Goal: Feedback & Contribution: Submit feedback/report problem

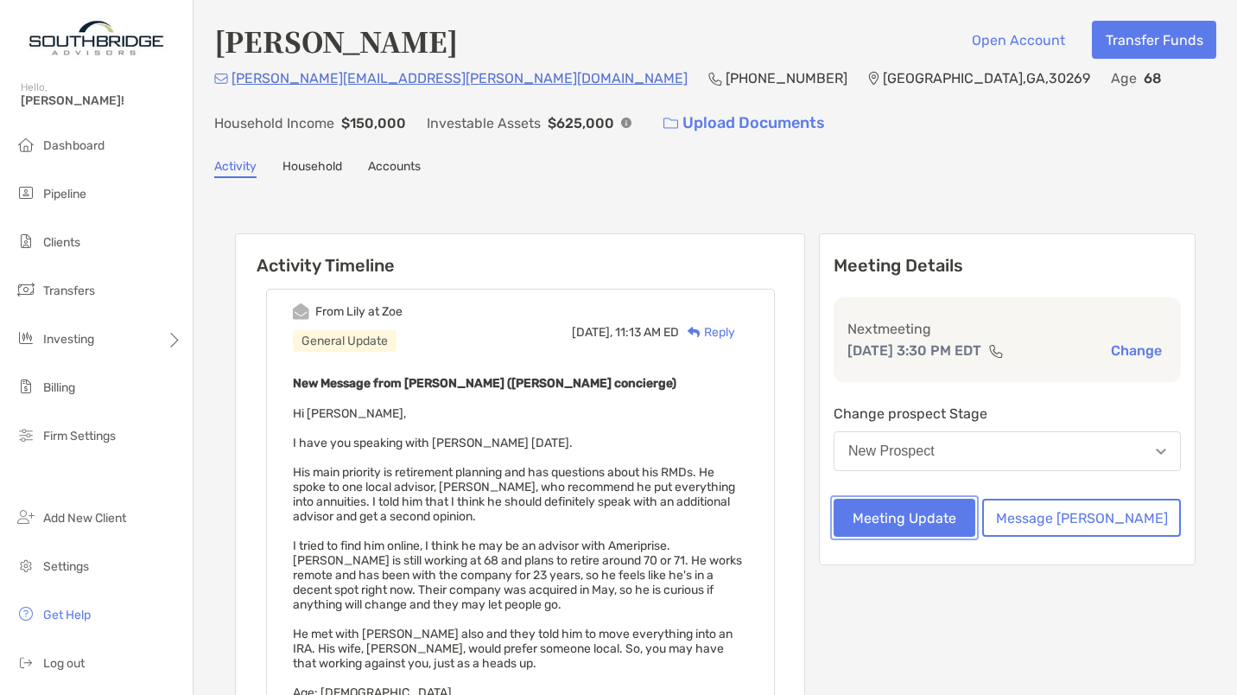
click at [953, 525] on button "Meeting Update" at bounding box center [905, 517] width 142 height 38
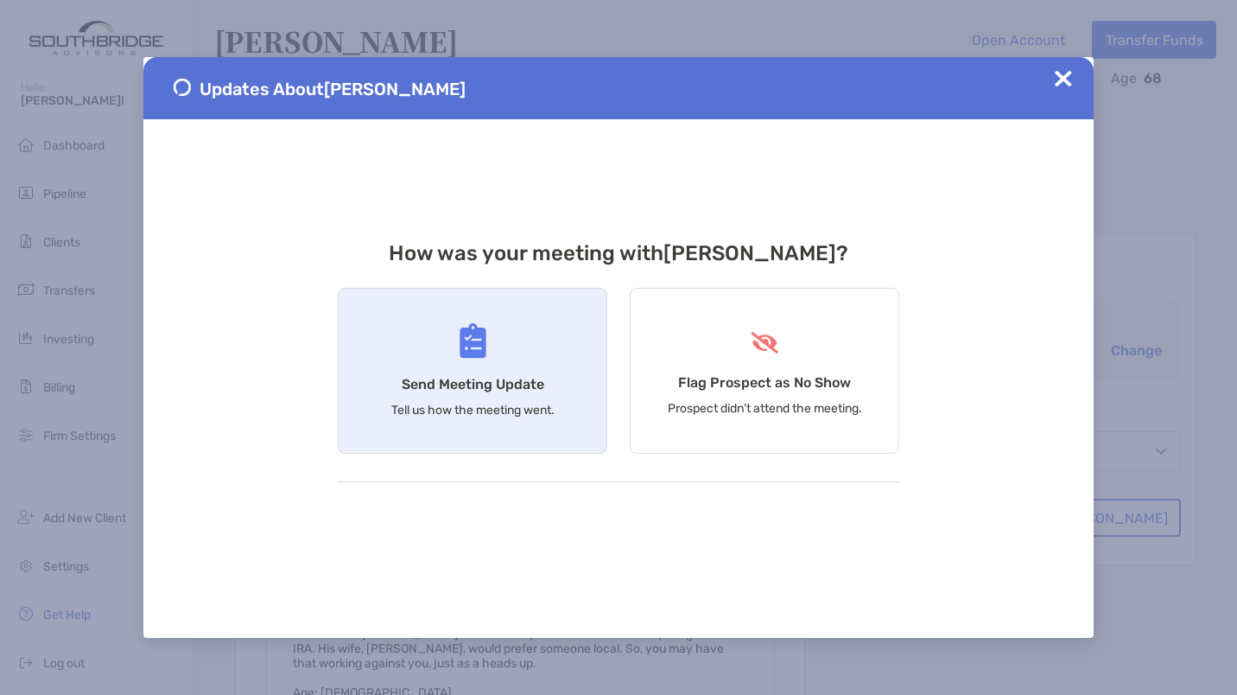
click at [505, 358] on div "Send Meeting Update Tell us how the meeting went." at bounding box center [473, 371] width 270 height 166
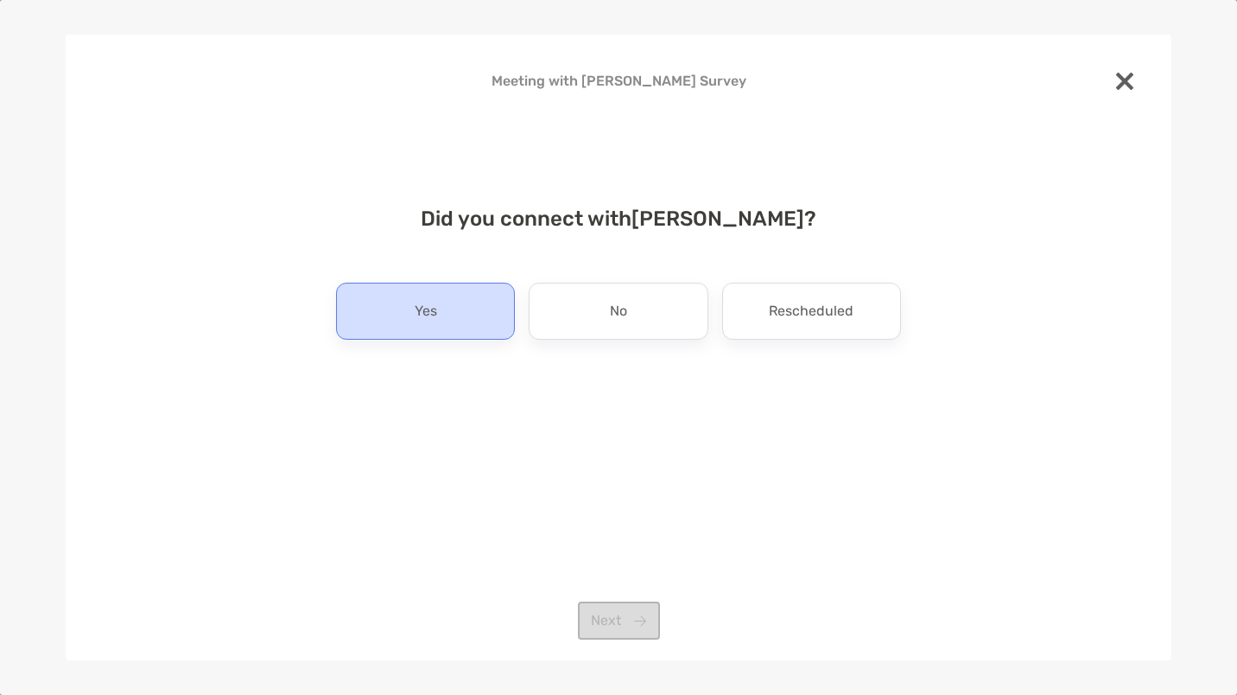
click at [403, 307] on div "Yes" at bounding box center [425, 310] width 179 height 57
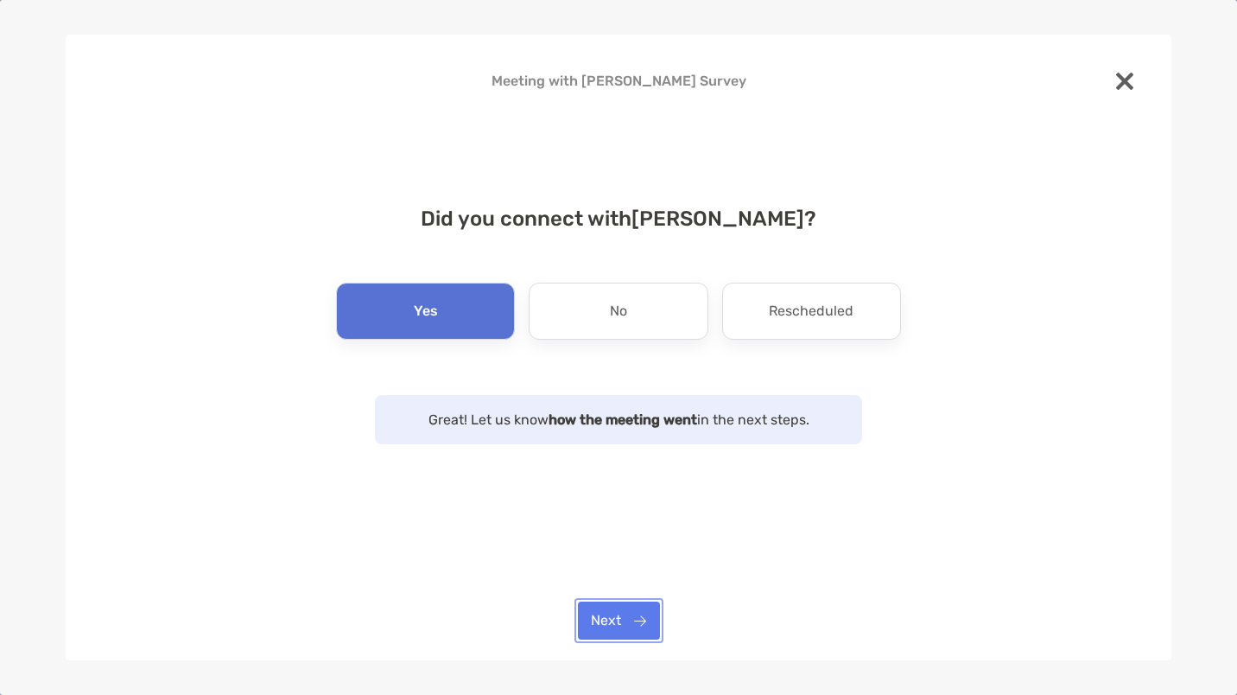
click at [612, 620] on button "Next" at bounding box center [619, 620] width 82 height 38
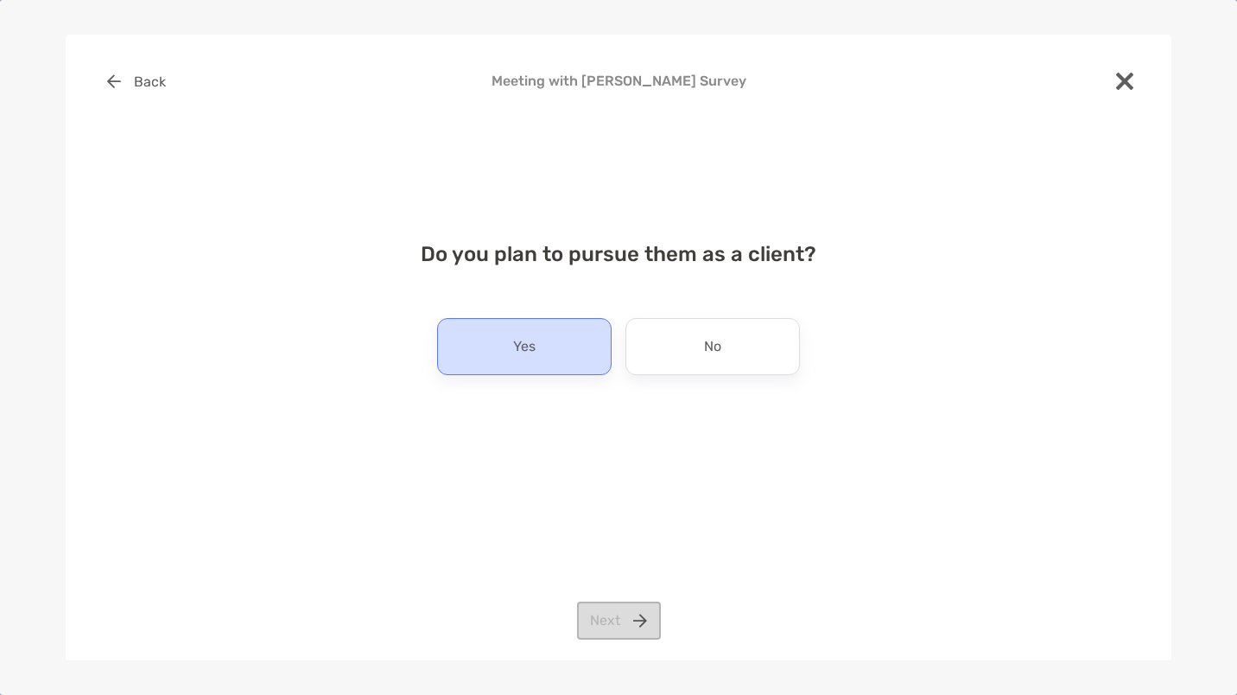
click at [523, 336] on p "Yes" at bounding box center [524, 347] width 22 height 28
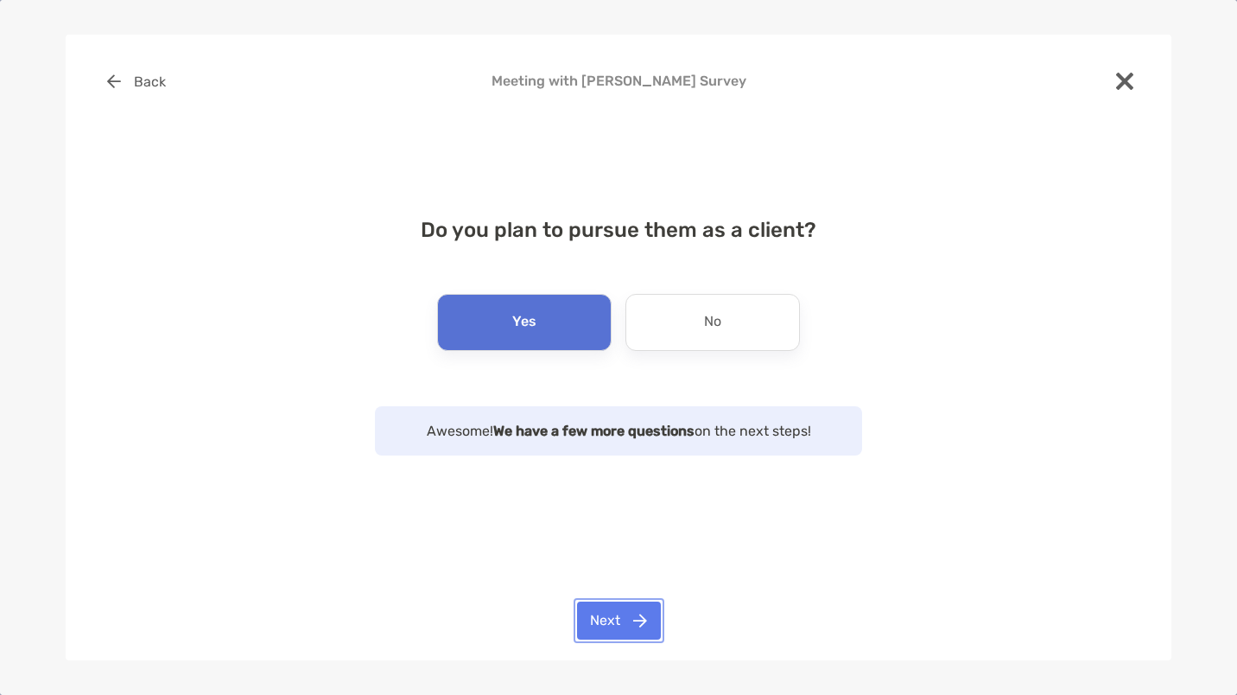
click at [613, 623] on button "Next" at bounding box center [619, 620] width 84 height 38
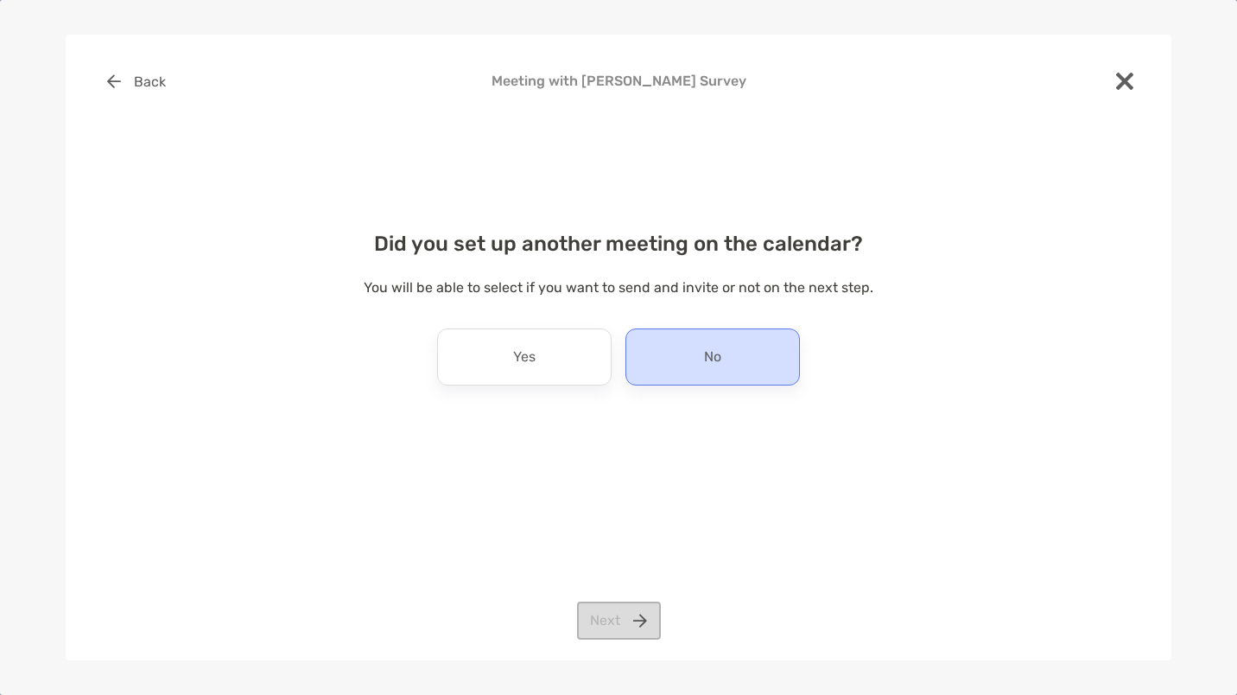
click at [722, 352] on div "No" at bounding box center [712, 356] width 174 height 57
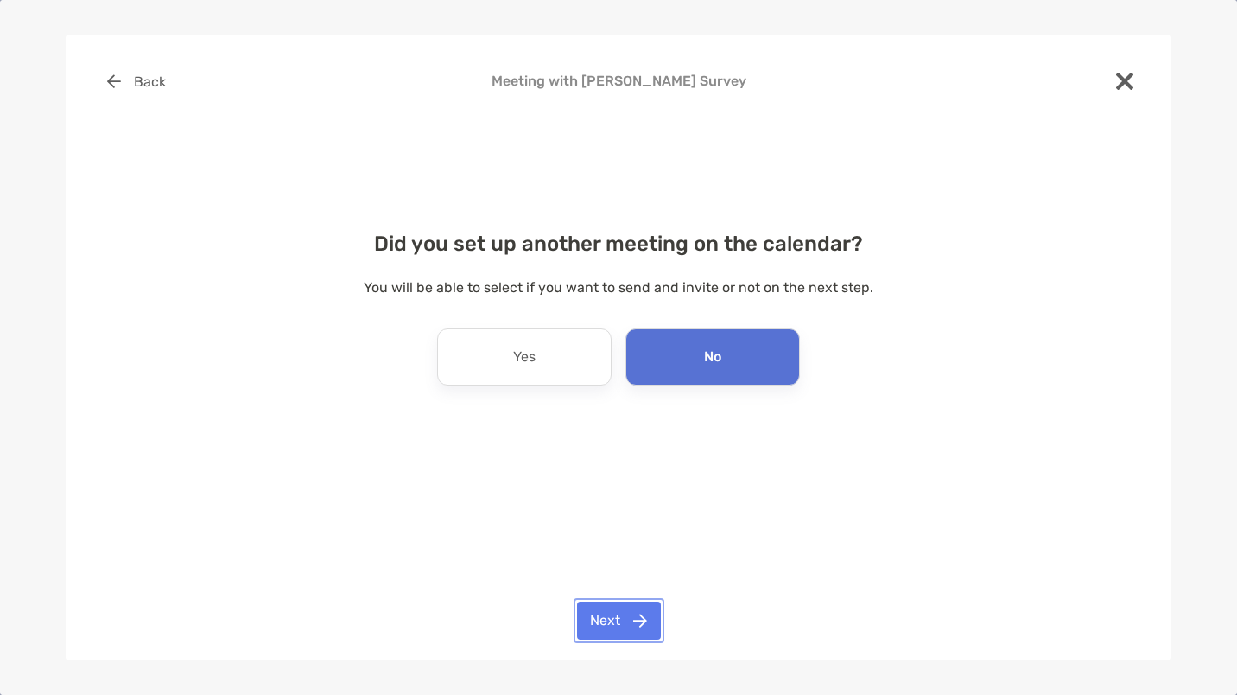
click at [629, 612] on button "Next" at bounding box center [619, 620] width 84 height 38
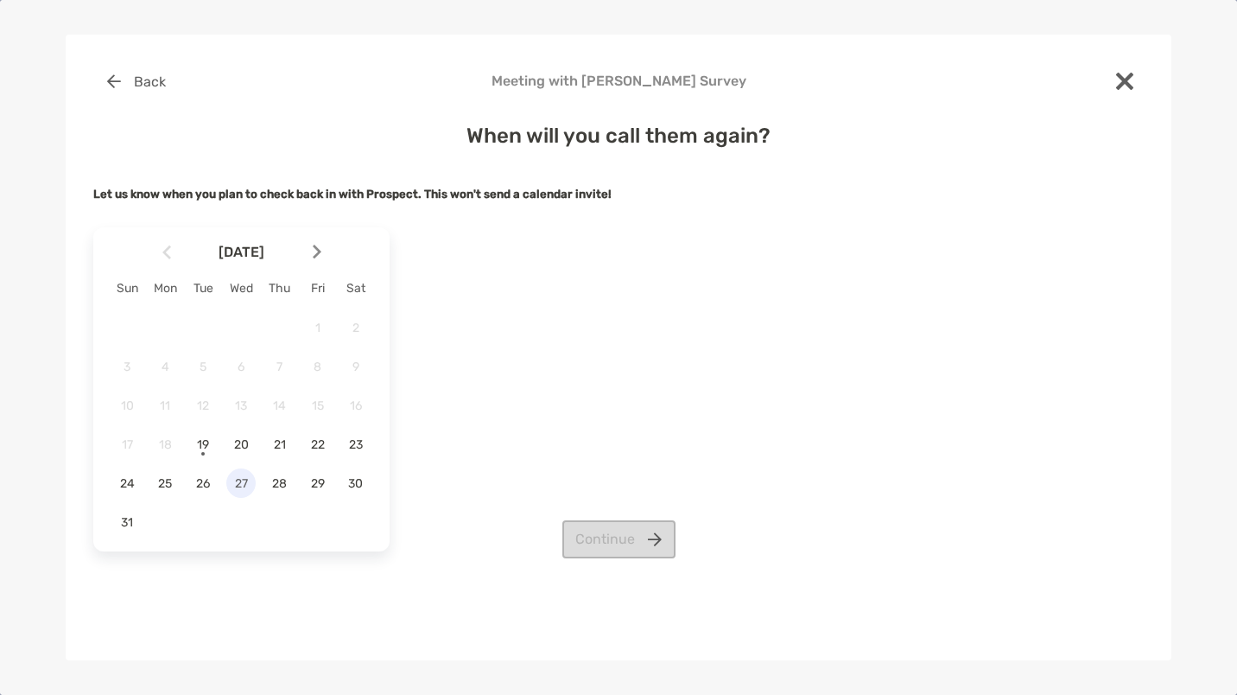
click at [237, 481] on span "27" at bounding box center [240, 483] width 29 height 15
click at [603, 541] on button "Continue" at bounding box center [618, 539] width 113 height 38
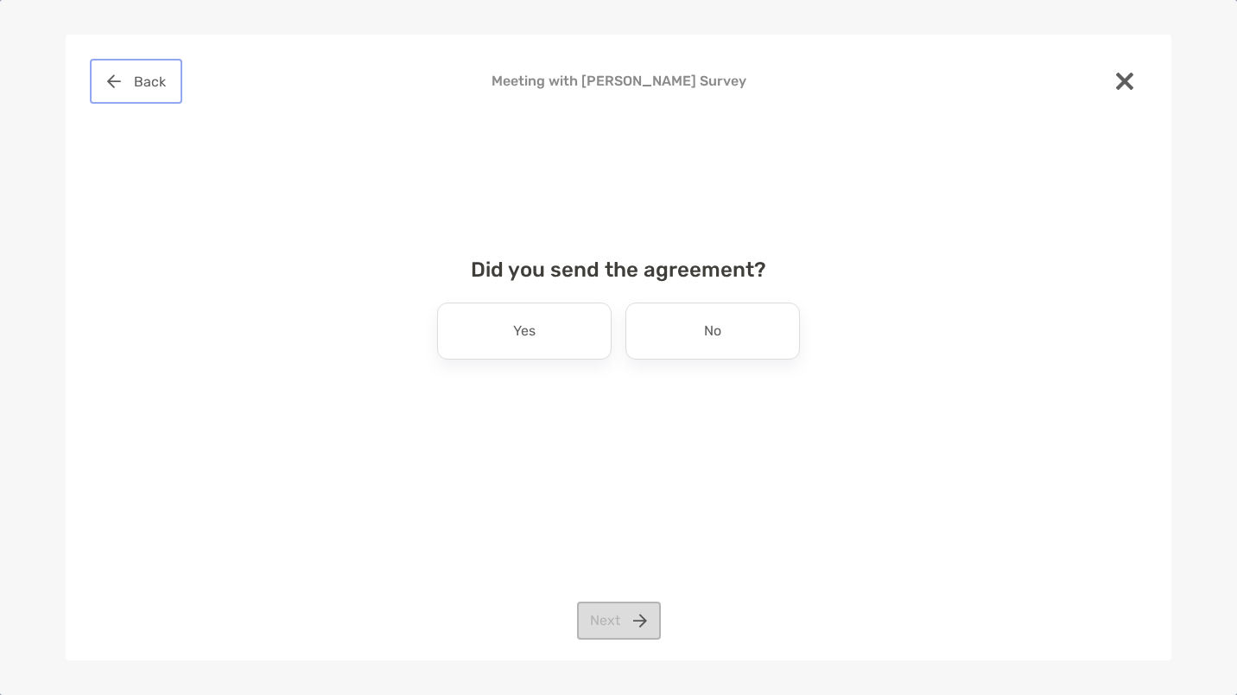
click at [142, 74] on button "Back" at bounding box center [136, 81] width 86 height 38
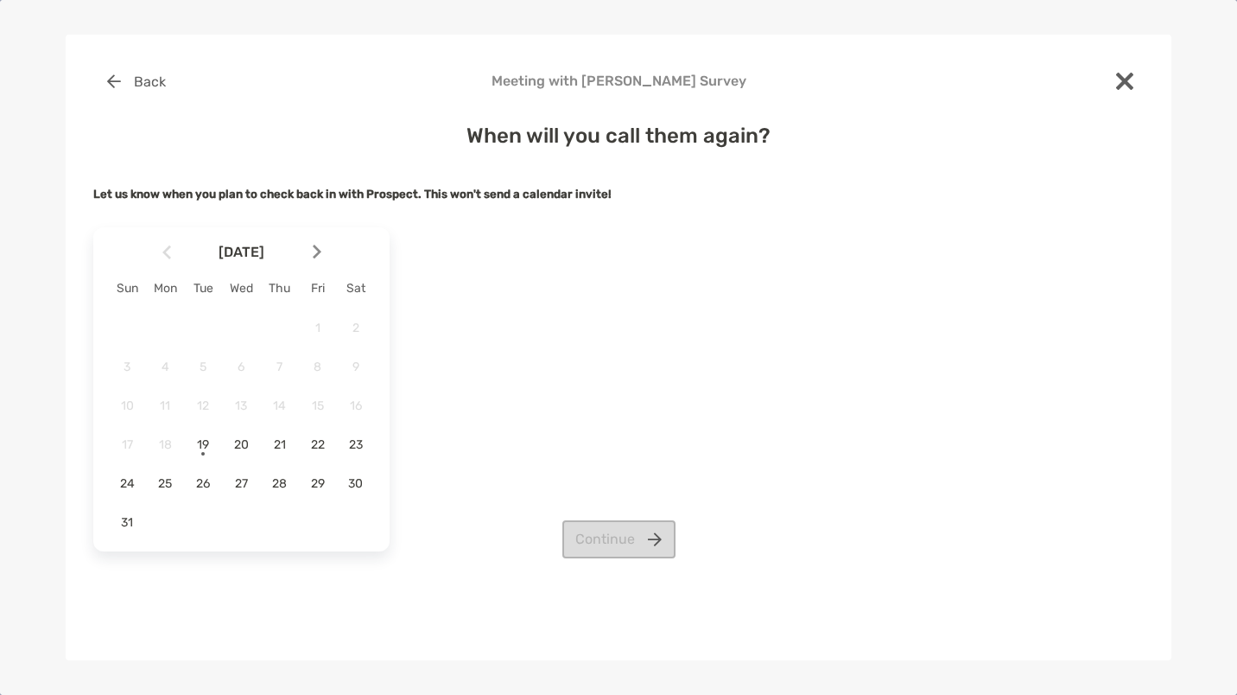
click at [314, 249] on img at bounding box center [317, 251] width 9 height 15
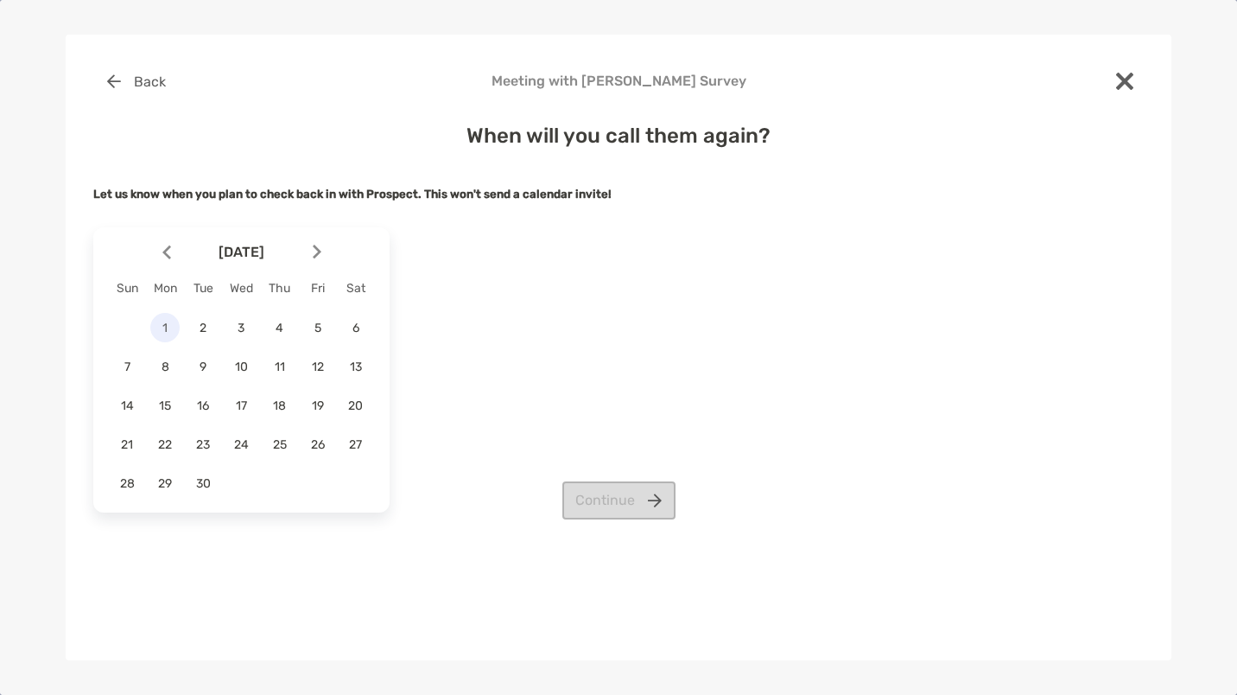
click at [168, 327] on span "1" at bounding box center [164, 327] width 29 height 15
click at [593, 508] on button "Continue" at bounding box center [618, 500] width 113 height 38
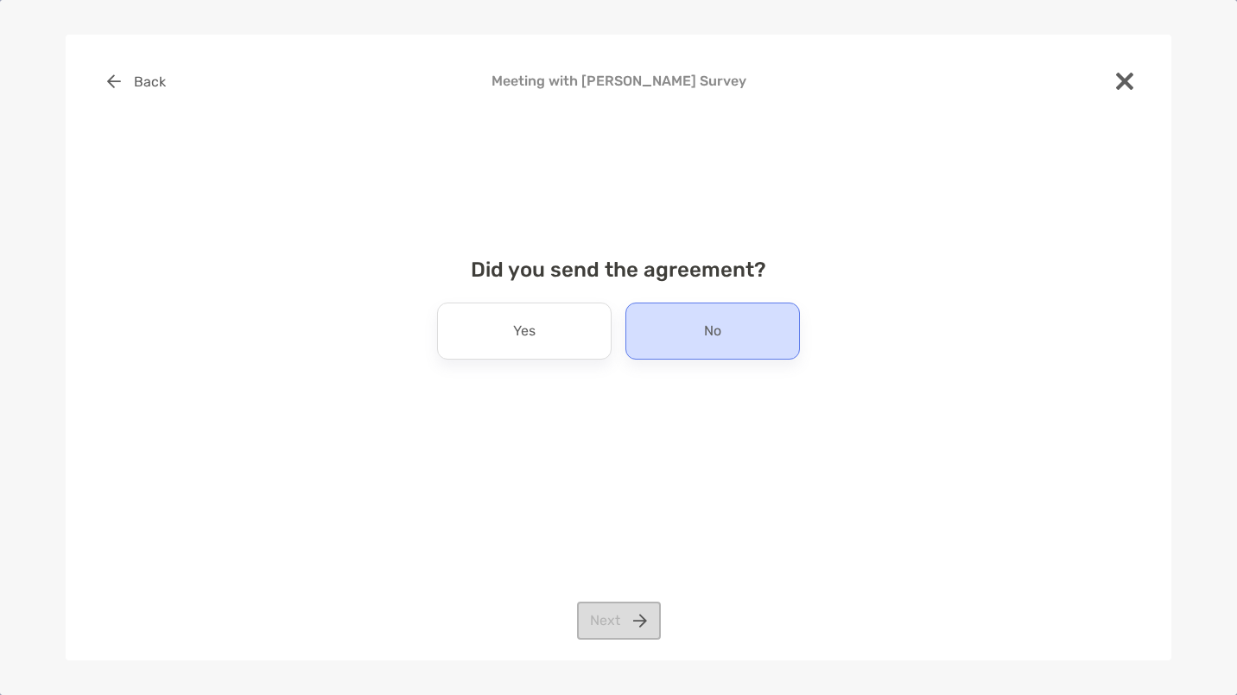
click at [721, 333] on div "No" at bounding box center [712, 330] width 174 height 57
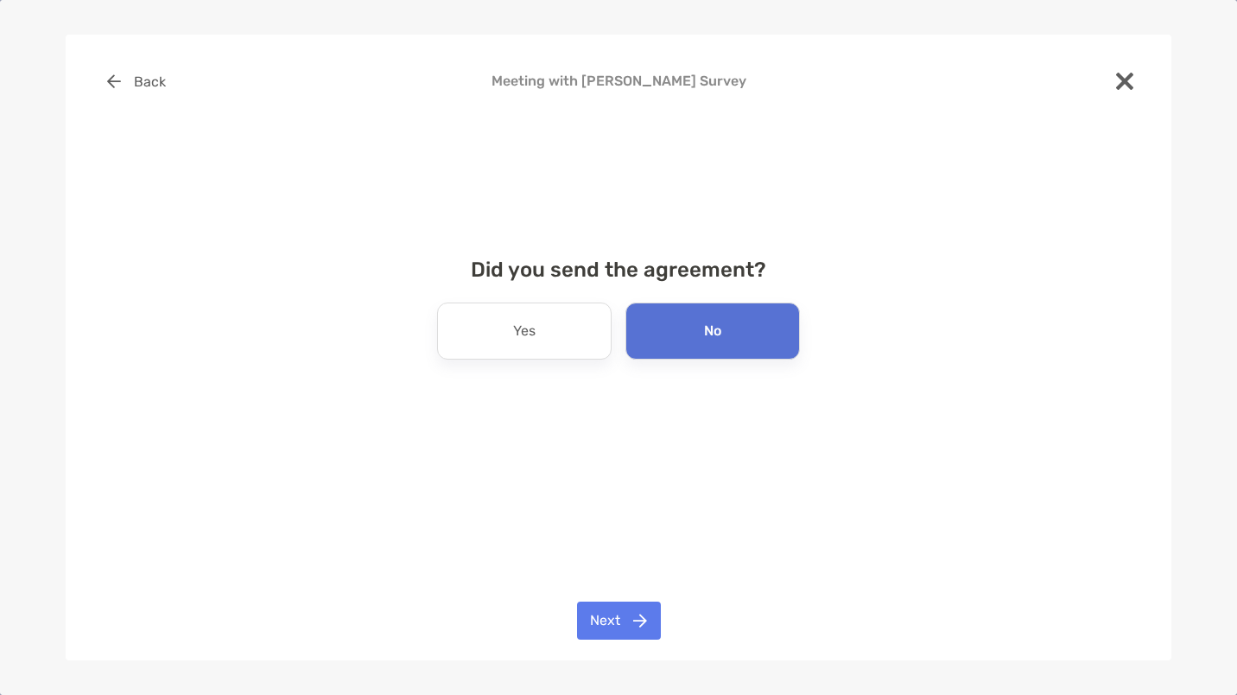
click at [649, 595] on div "Back Meeting with Thomas Davis Survey Did you send the agreement? Yes No Next" at bounding box center [619, 347] width 1106 height 625
click at [638, 618] on button "Next" at bounding box center [619, 620] width 84 height 38
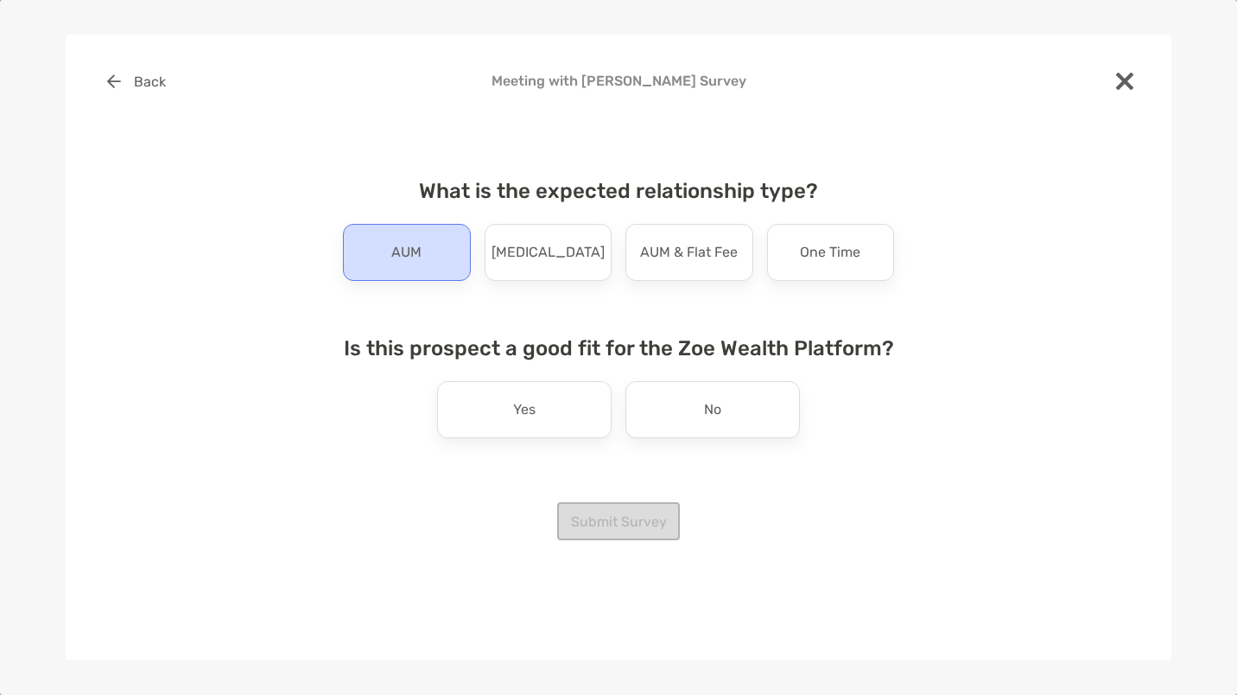
click at [410, 250] on p "AUM" at bounding box center [406, 252] width 30 height 28
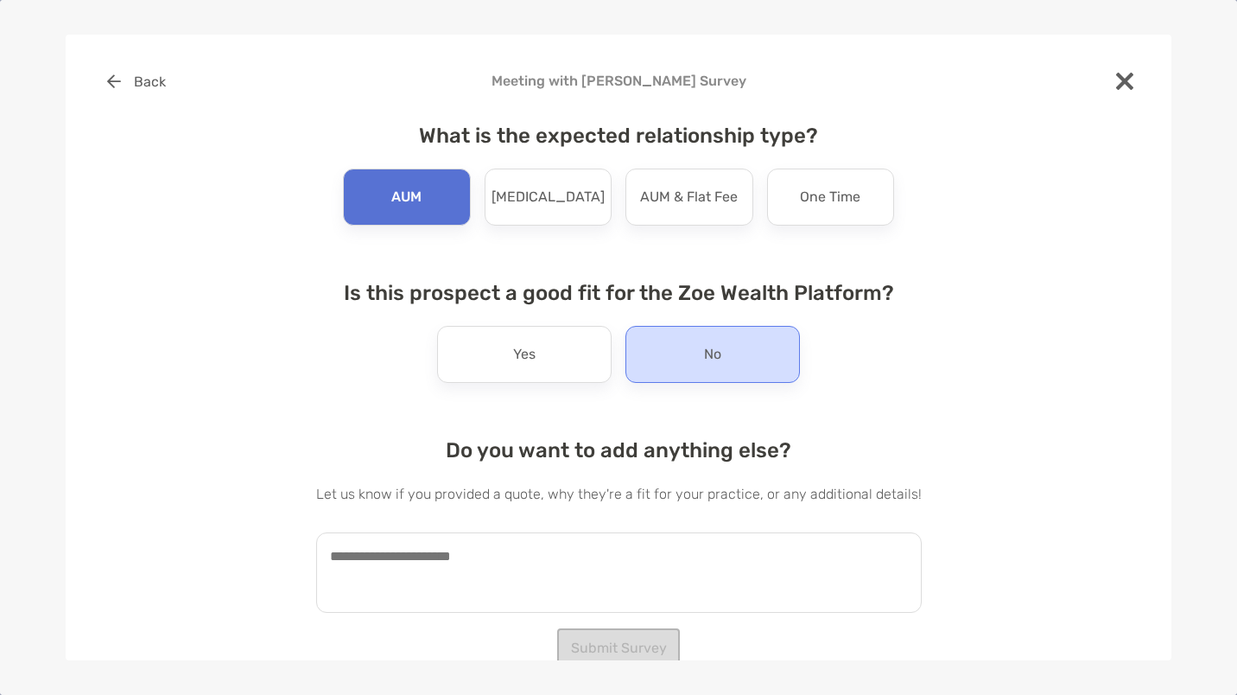
click at [690, 343] on div "No" at bounding box center [712, 354] width 174 height 57
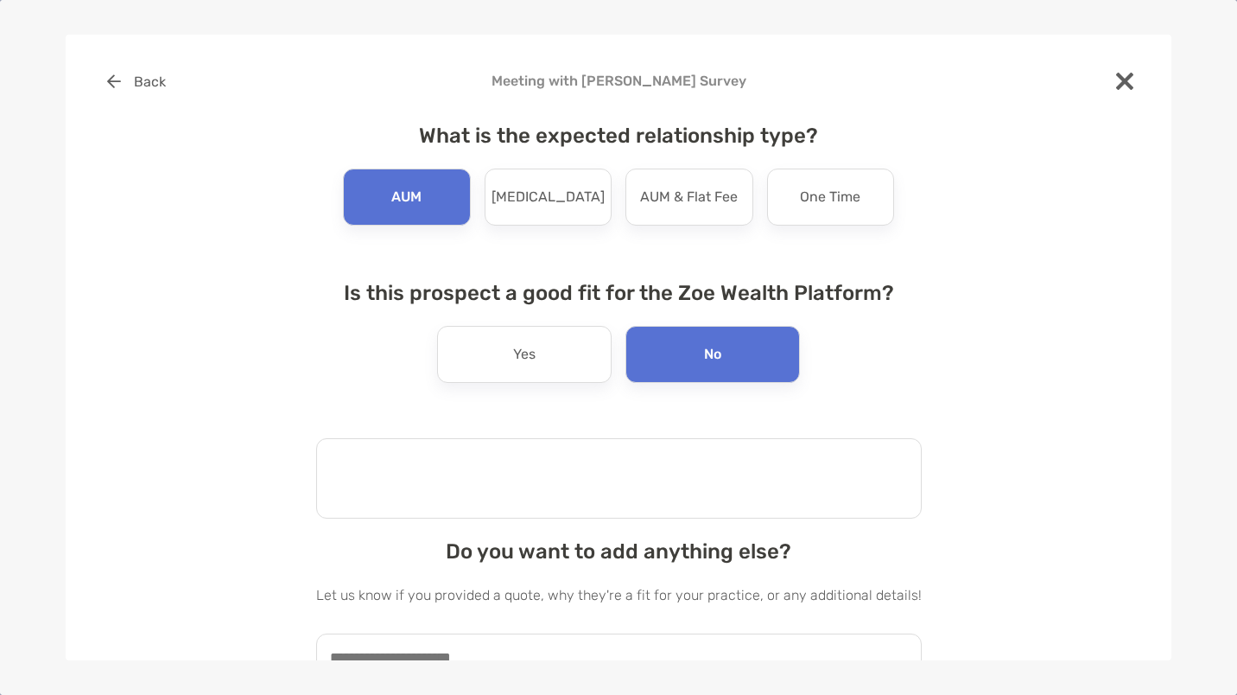
click at [513, 480] on textarea at bounding box center [619, 478] width 606 height 80
type textarea "**********"
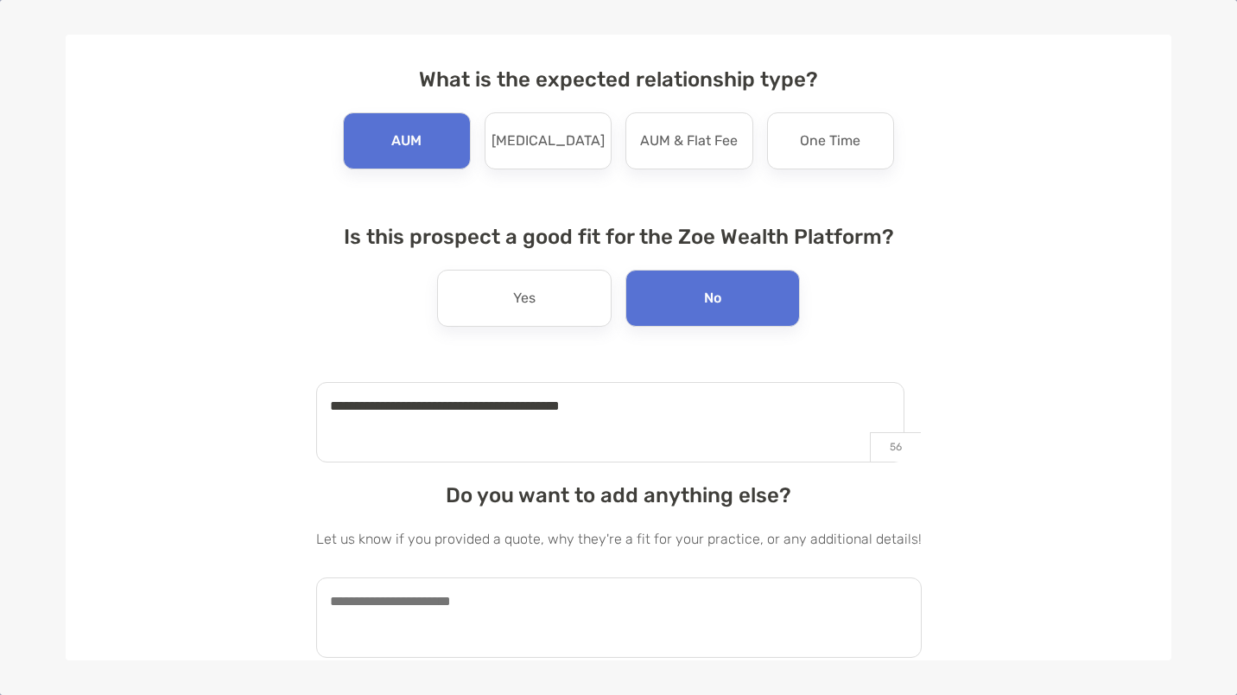
scroll to position [75, 0]
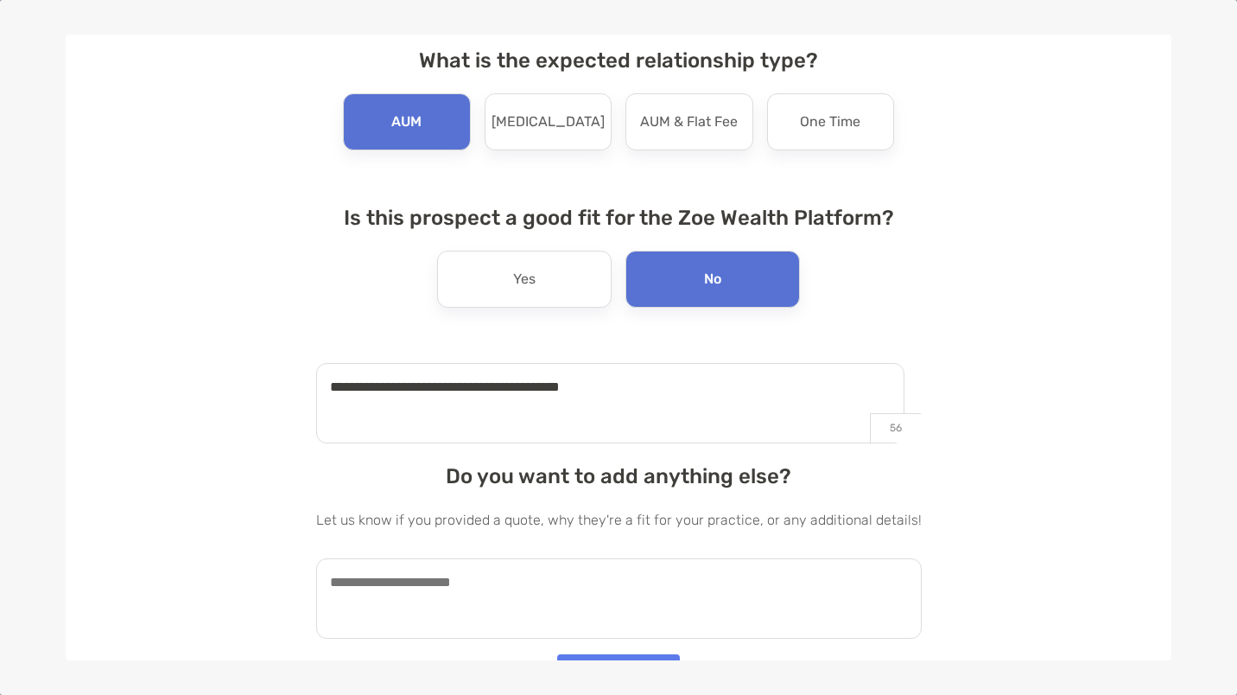
click at [580, 602] on textarea at bounding box center [619, 598] width 606 height 80
click at [803, 578] on textarea "**********" at bounding box center [610, 598] width 588 height 80
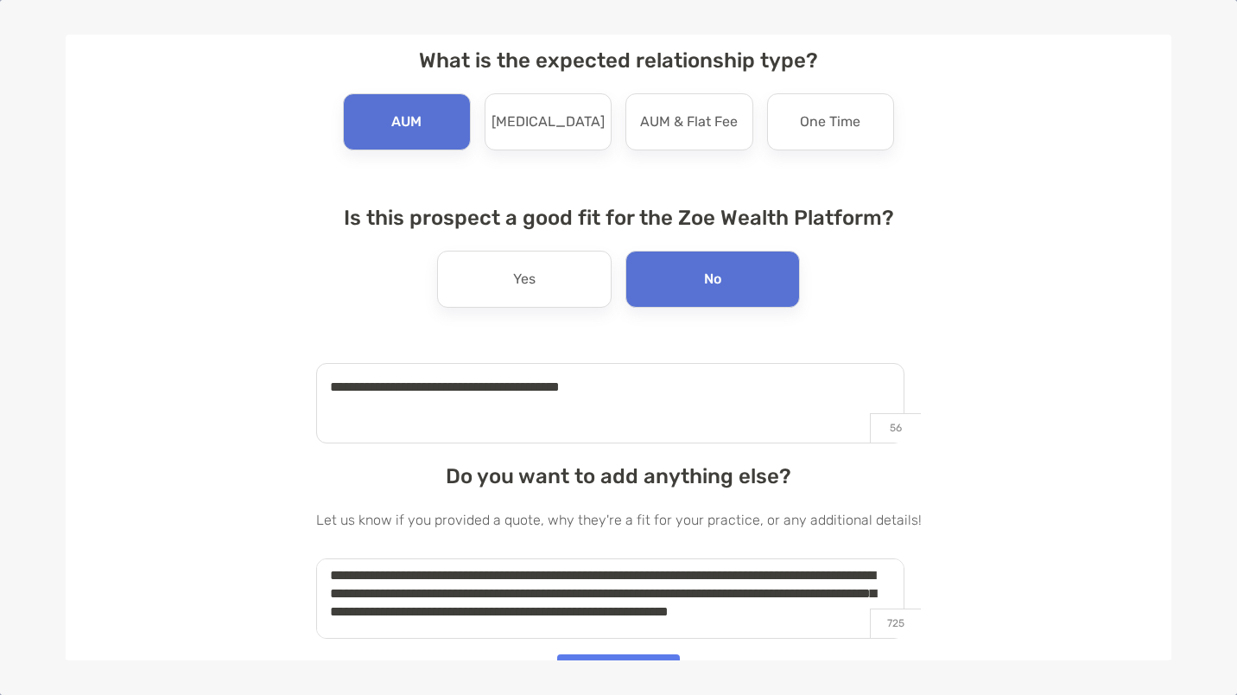
scroll to position [108, 0]
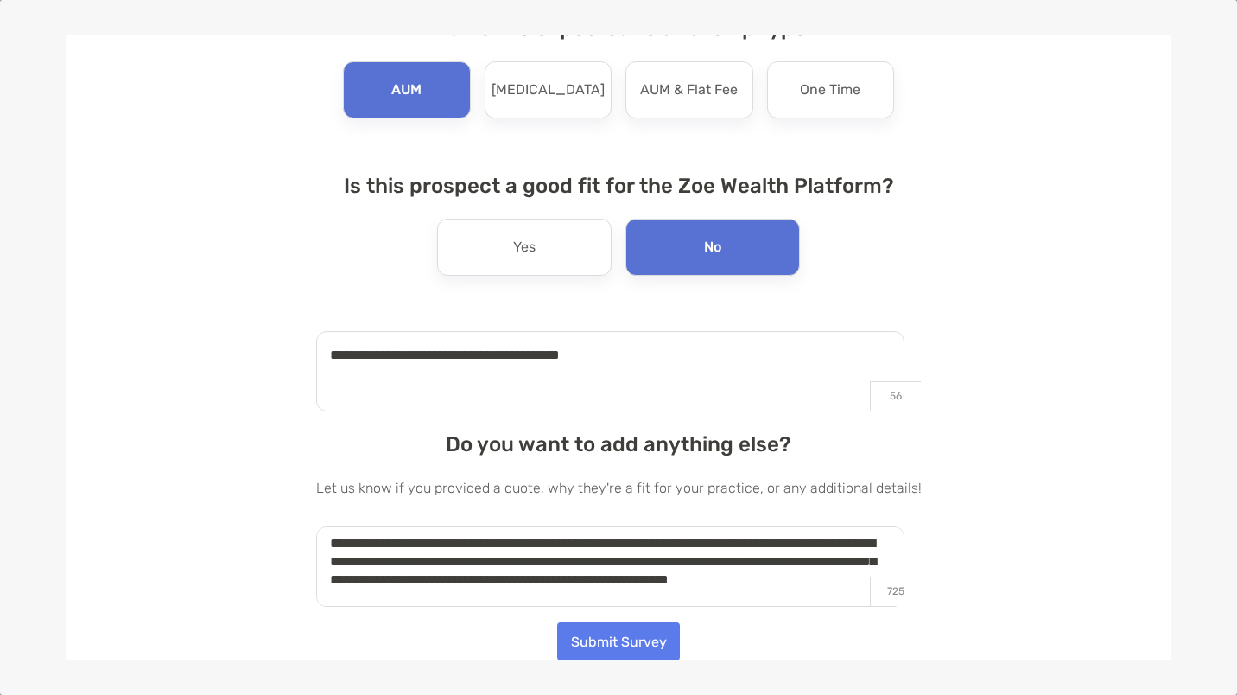
click at [494, 599] on textarea "**********" at bounding box center [610, 566] width 588 height 80
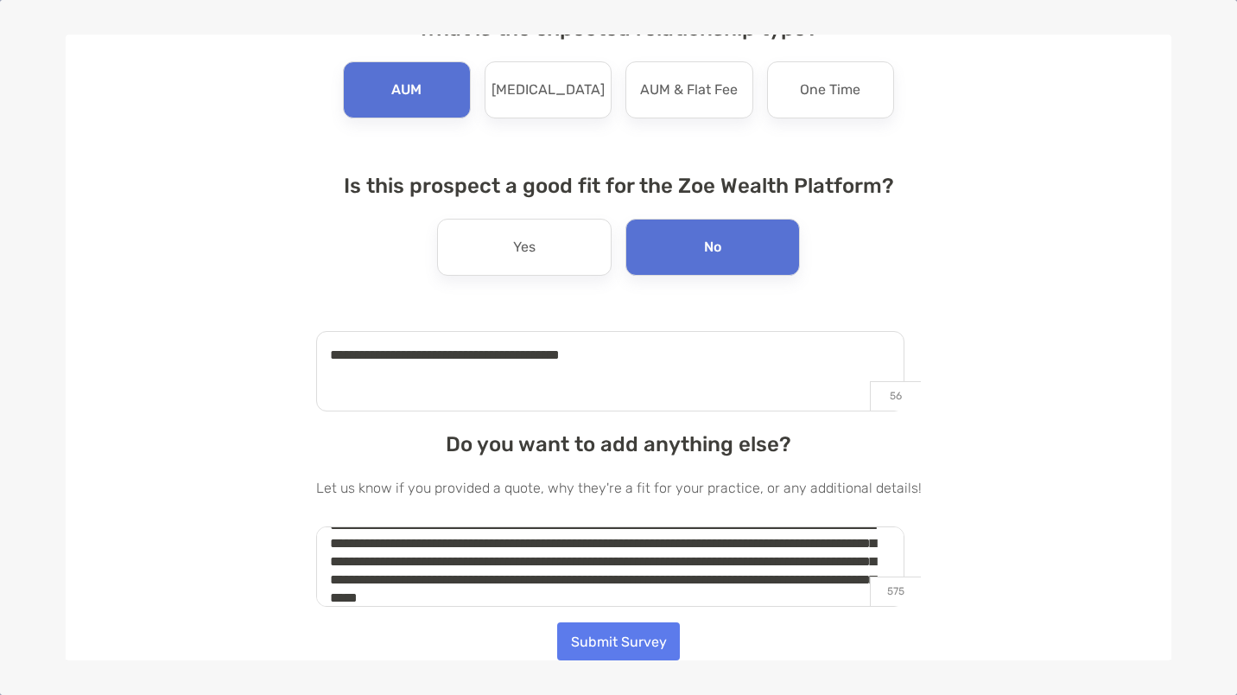
type textarea "**********"
click at [615, 653] on button "Submit Survey" at bounding box center [618, 640] width 123 height 38
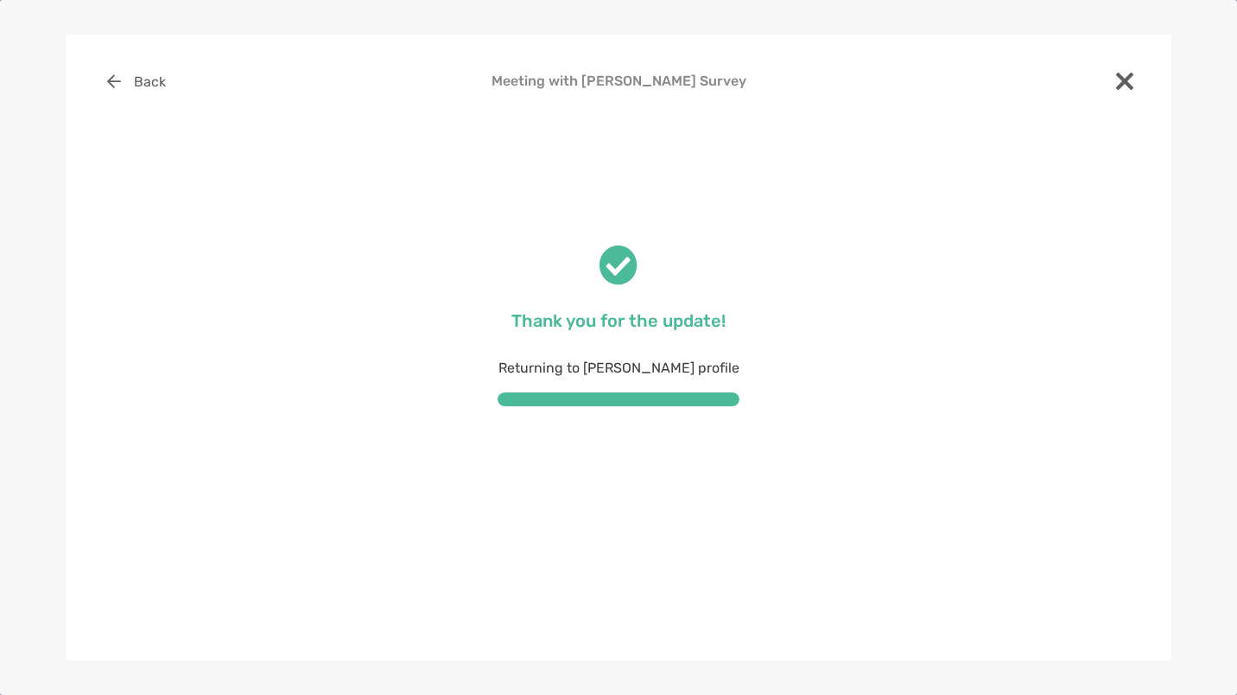
scroll to position [0, 0]
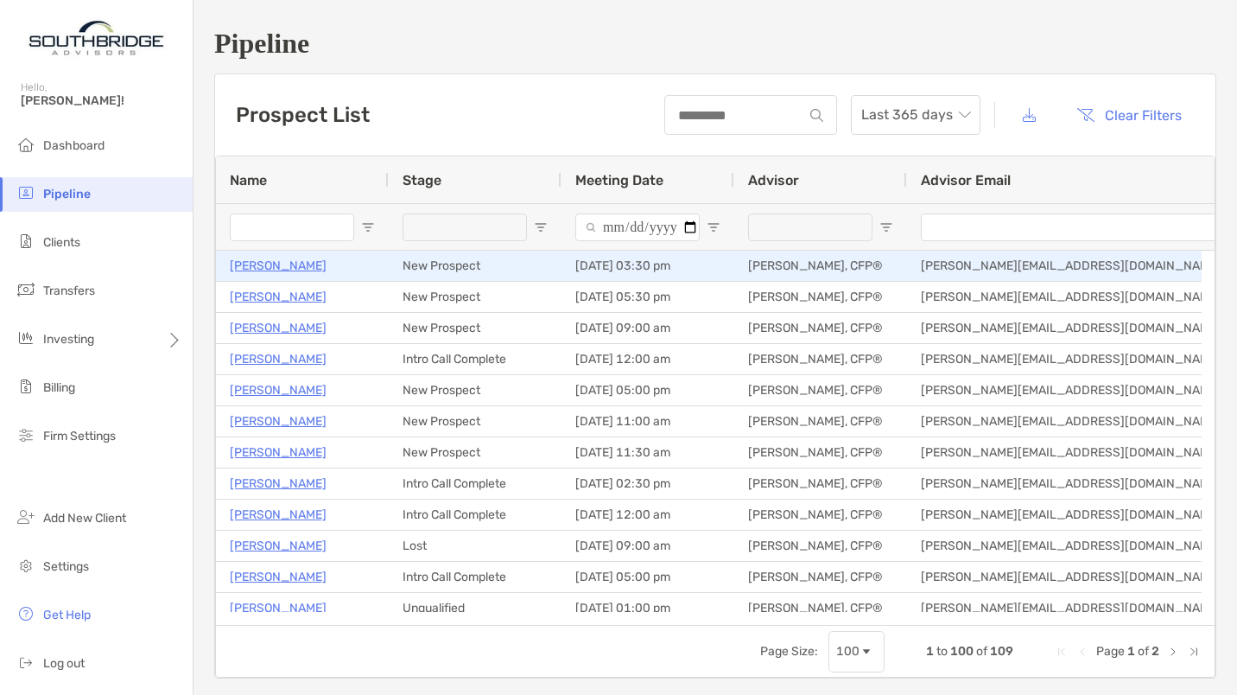
click at [282, 263] on p "[PERSON_NAME]" at bounding box center [278, 266] width 97 height 22
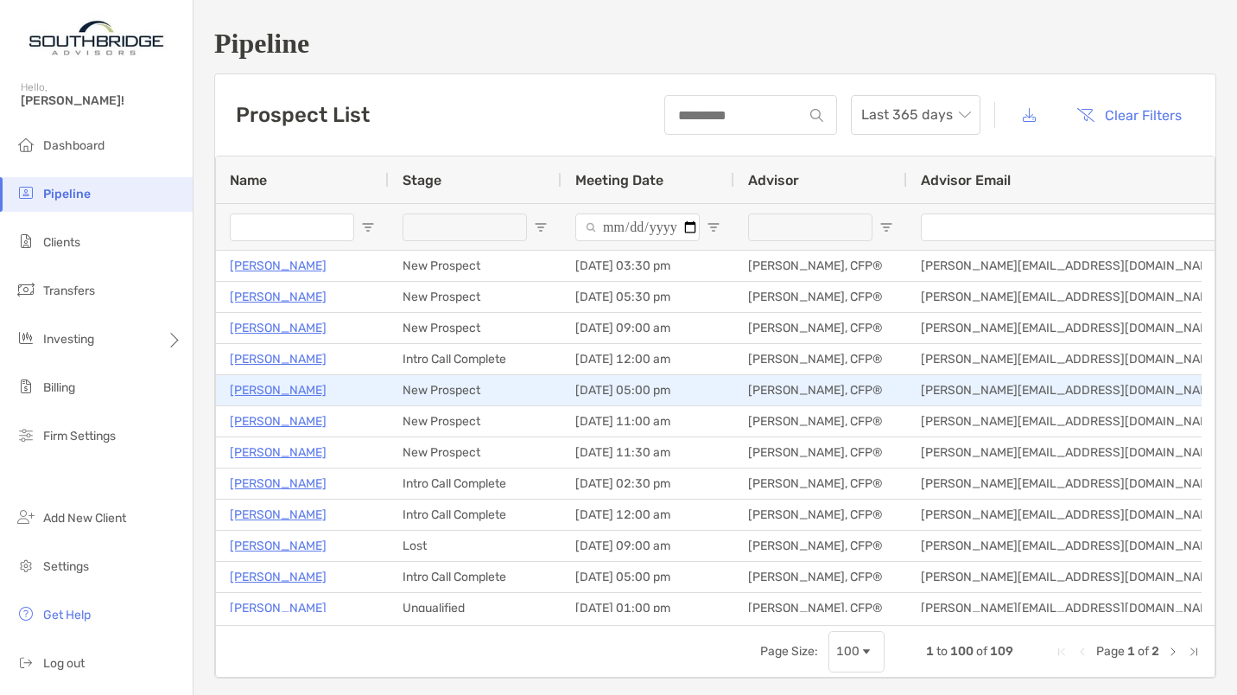
click at [281, 384] on p "[PERSON_NAME]" at bounding box center [278, 390] width 97 height 22
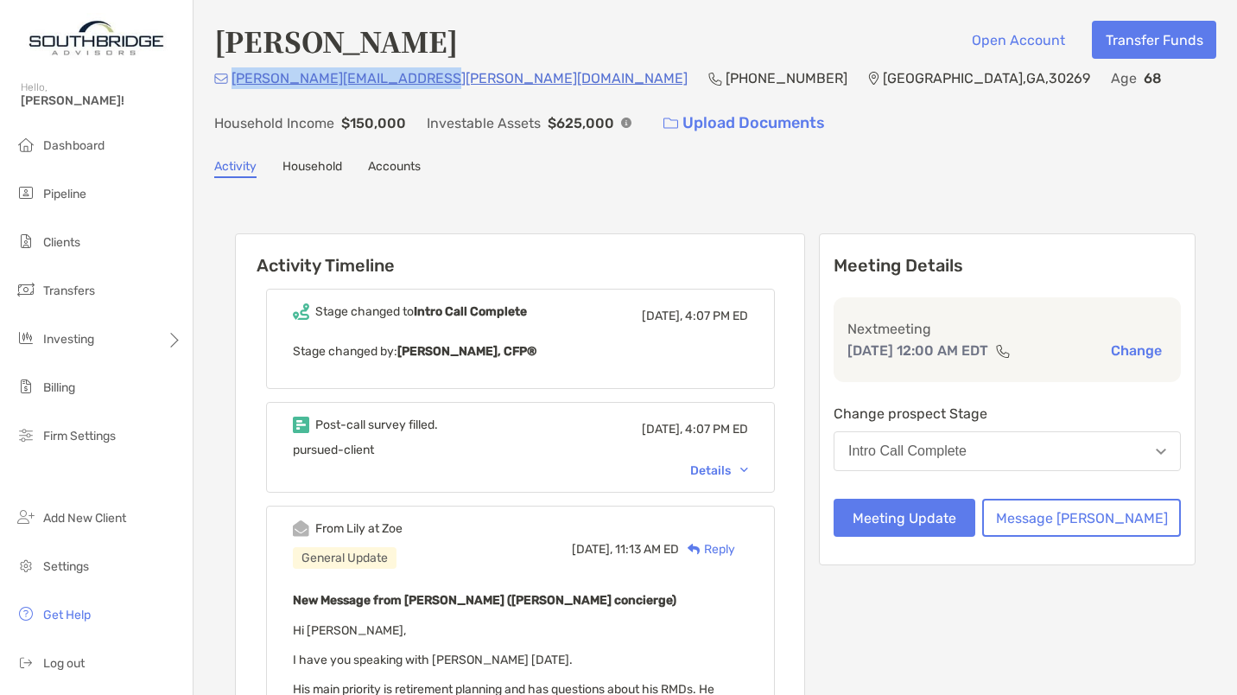
drag, startPoint x: 0, startPoint y: 0, endPoint x: 232, endPoint y: 69, distance: 242.4
click at [232, 69] on div "thomas.davis.jr@comcast.net (678) 618-5670 Peachtree City , GA , 30269 Age 68 H…" at bounding box center [715, 104] width 1002 height 74
copy p "[PERSON_NAME][EMAIL_ADDRESS][PERSON_NAME][DOMAIN_NAME]"
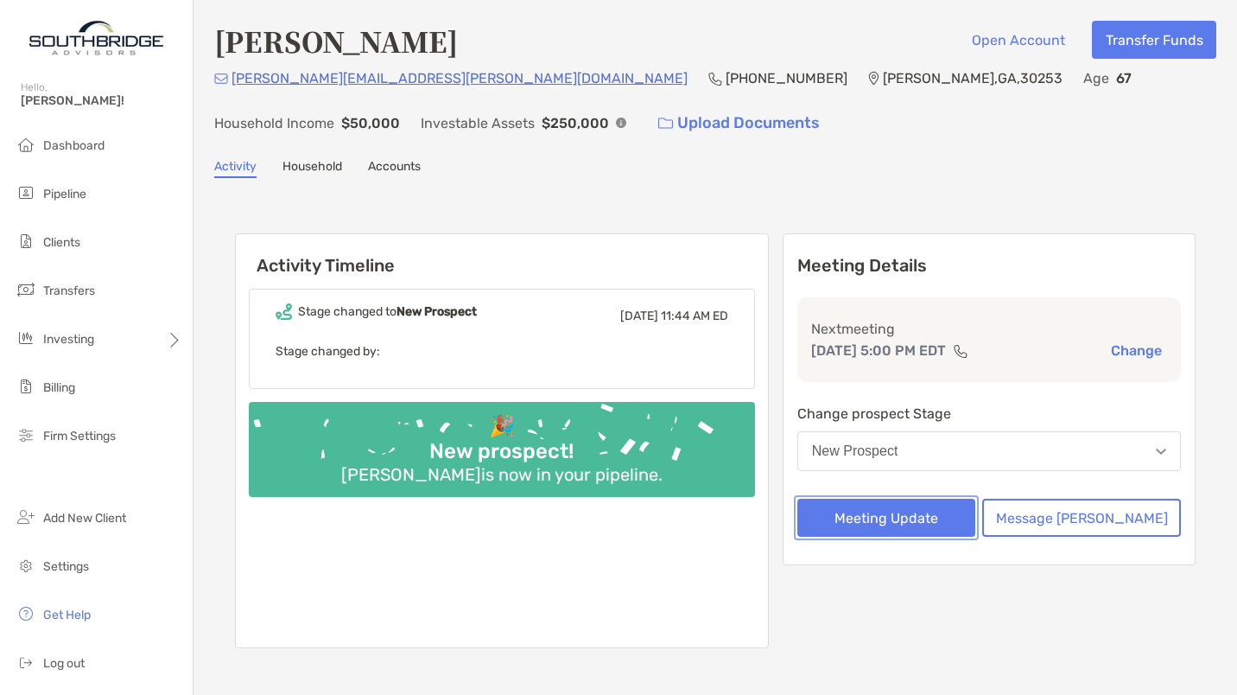
click at [908, 521] on button "Meeting Update" at bounding box center [886, 517] width 178 height 38
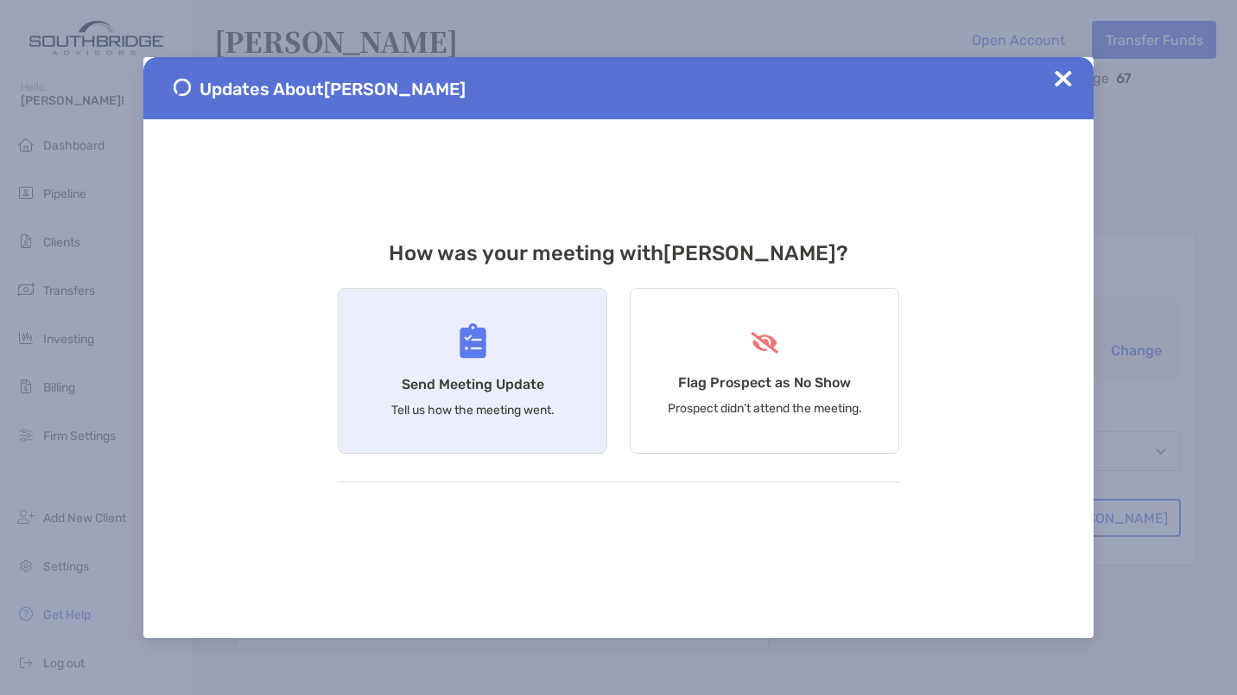
click at [518, 350] on div "Send Meeting Update Tell us how the meeting went." at bounding box center [473, 371] width 270 height 166
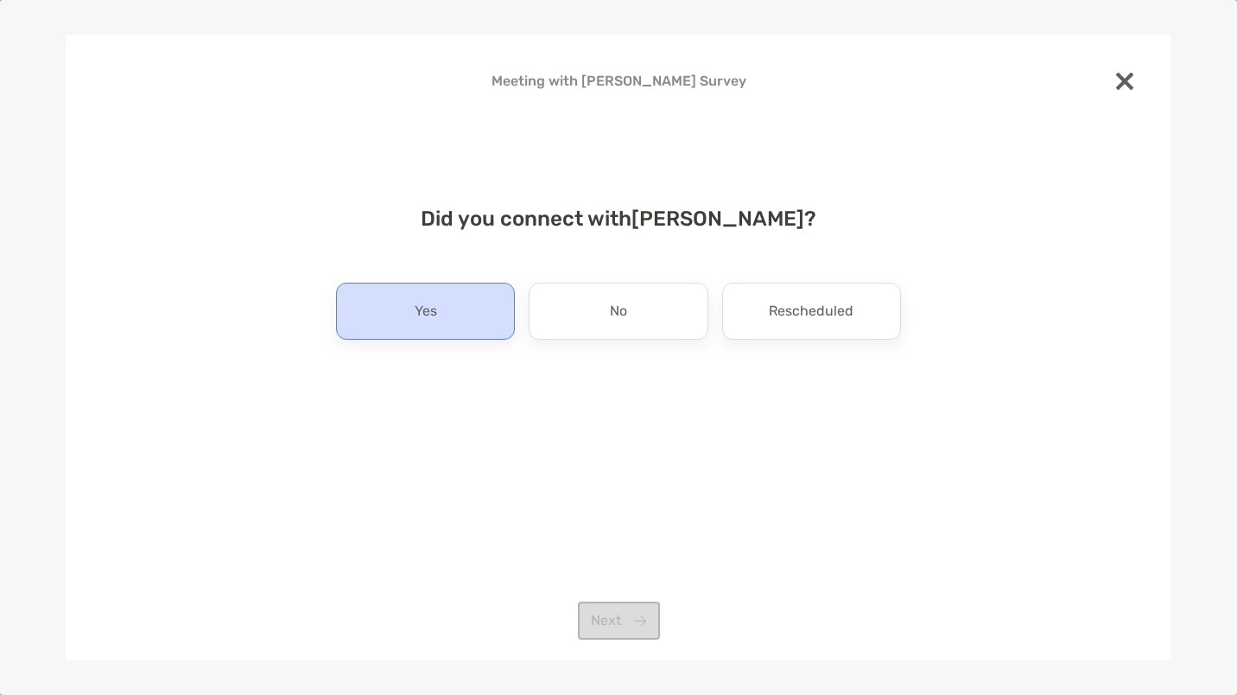
click at [448, 312] on div "Yes" at bounding box center [425, 310] width 179 height 57
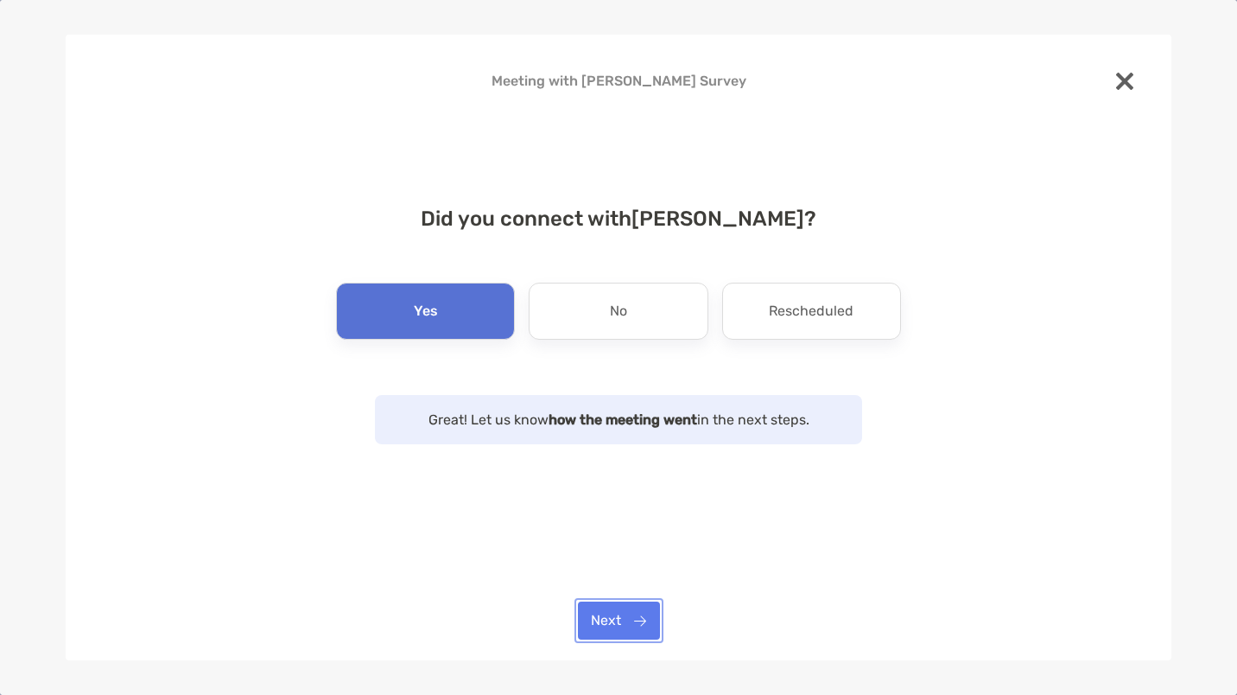
click at [606, 610] on button "Next" at bounding box center [619, 620] width 82 height 38
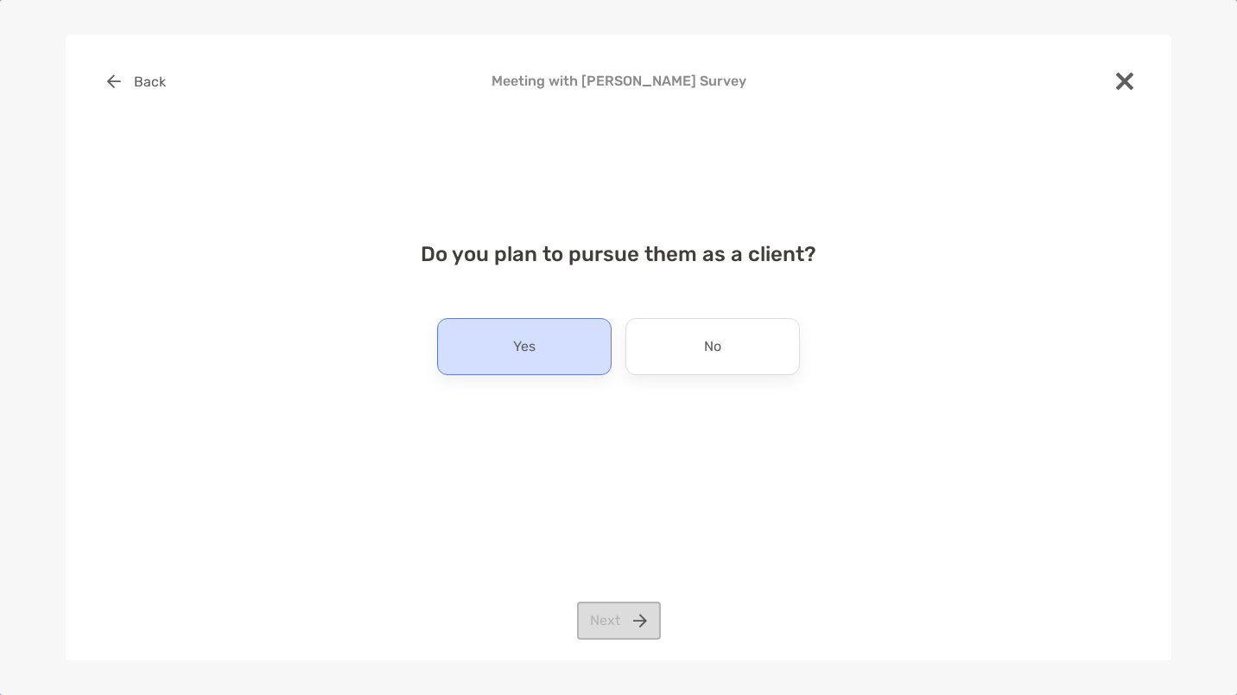
click at [510, 339] on div "Yes" at bounding box center [524, 346] width 174 height 57
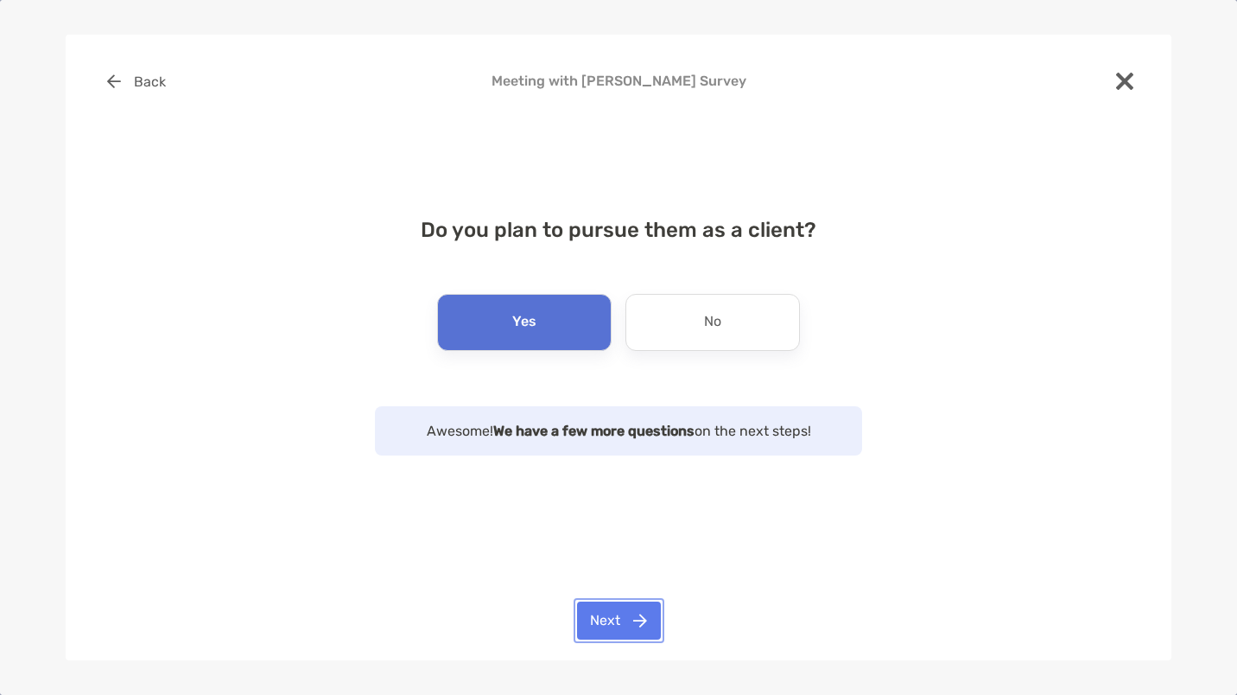
click at [599, 601] on button "Next" at bounding box center [619, 620] width 84 height 38
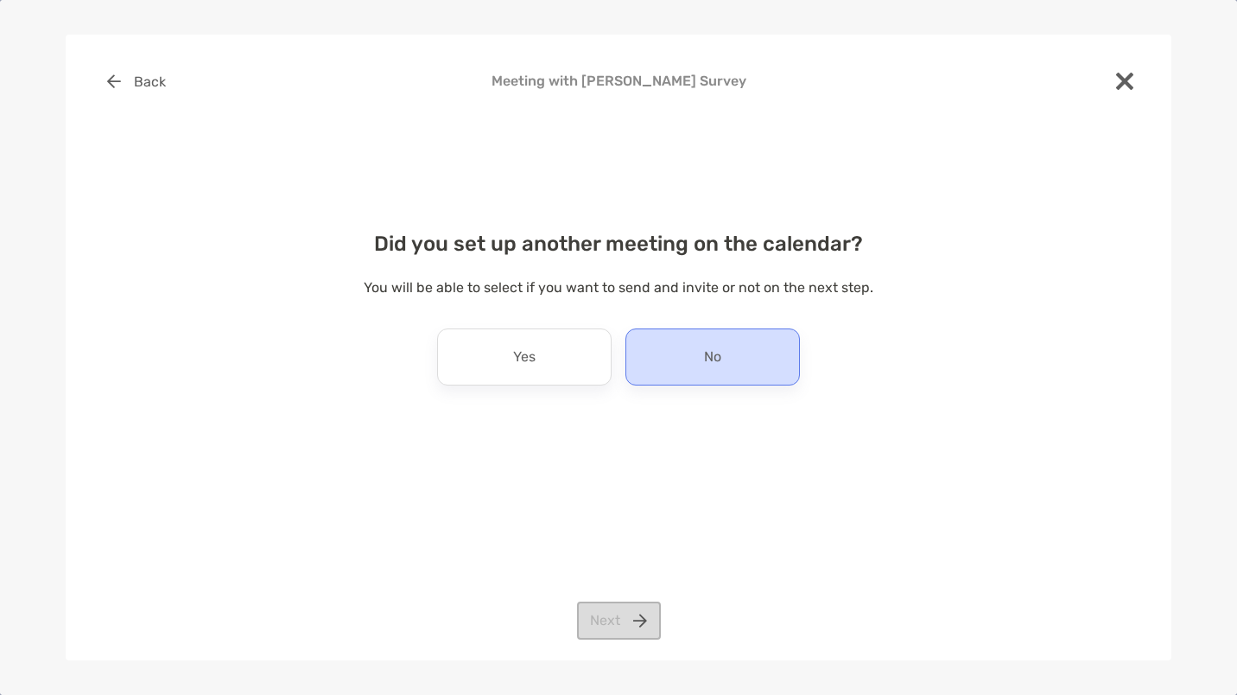
click at [707, 374] on div "No" at bounding box center [712, 356] width 174 height 57
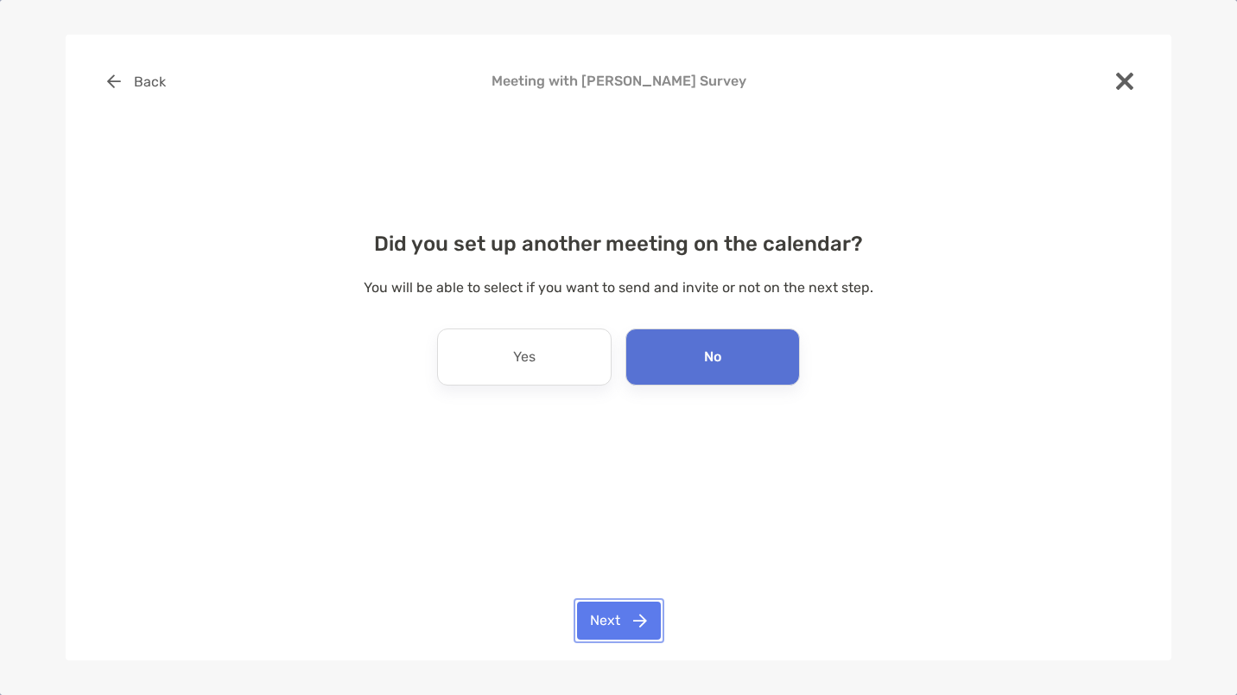
click at [642, 620] on button "Next" at bounding box center [619, 620] width 84 height 38
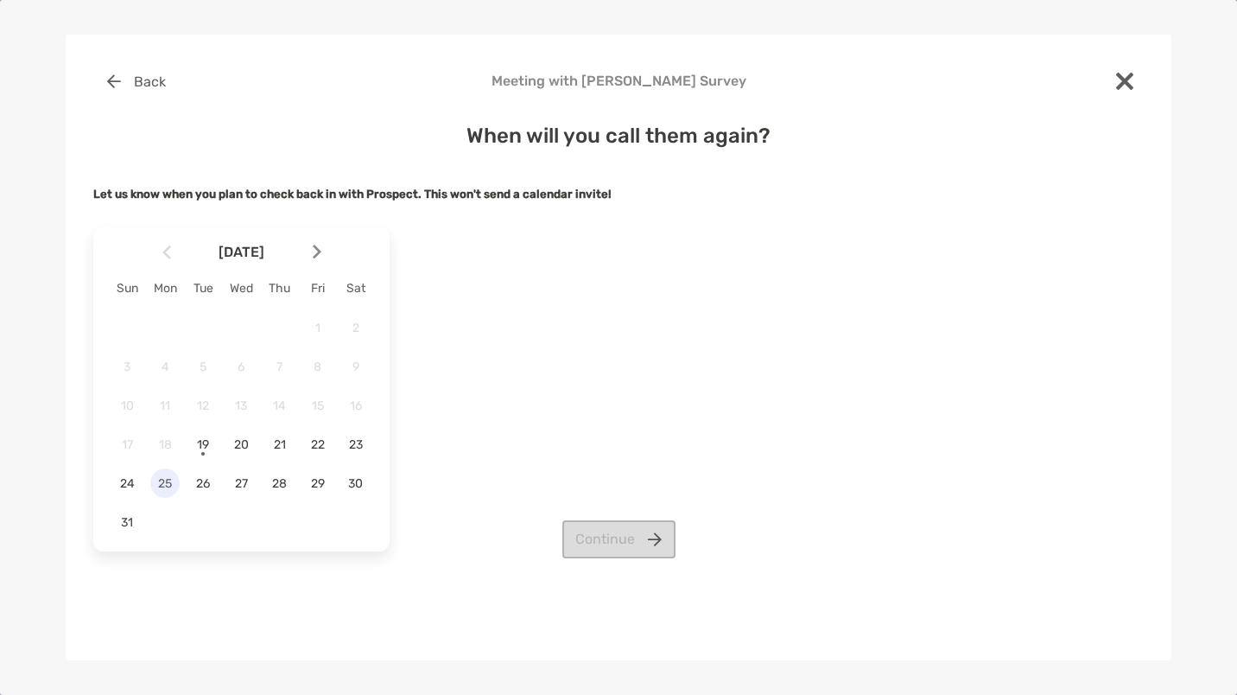
click at [153, 482] on span "25" at bounding box center [164, 483] width 29 height 15
click at [644, 551] on button "Continue" at bounding box center [618, 539] width 113 height 38
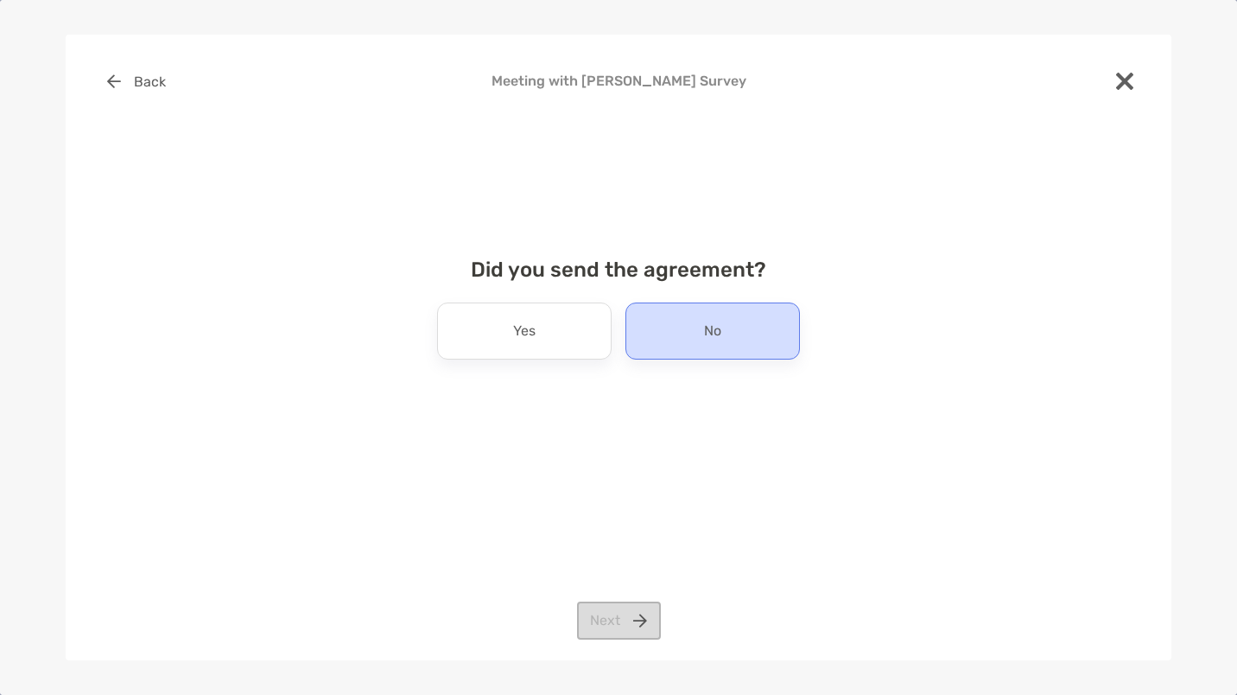
click at [750, 336] on div "No" at bounding box center [712, 330] width 174 height 57
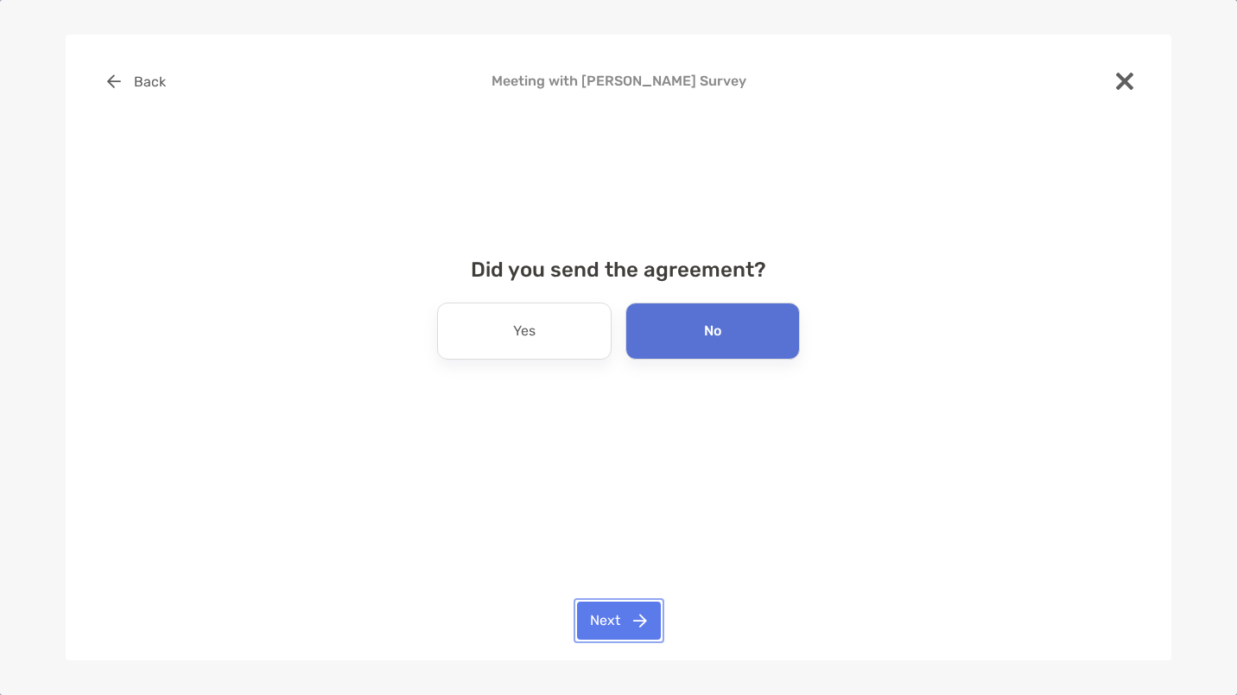
click at [626, 623] on button "Next" at bounding box center [619, 620] width 84 height 38
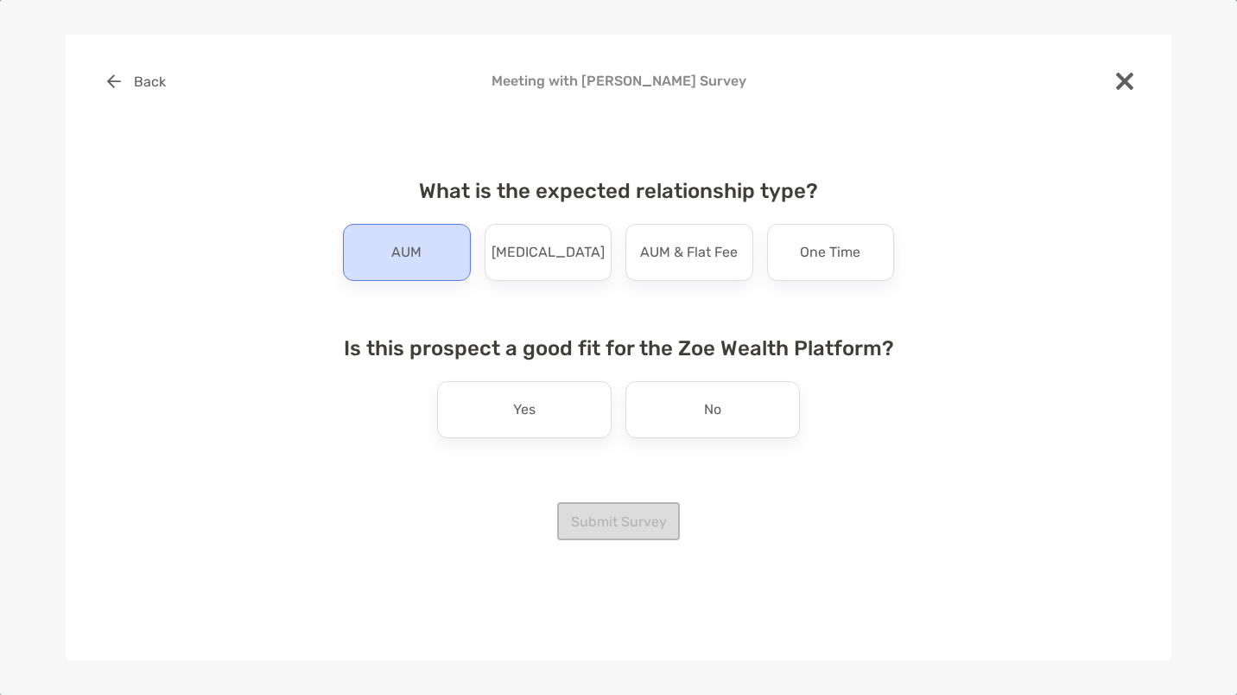
click at [391, 279] on div "AUM" at bounding box center [407, 252] width 128 height 57
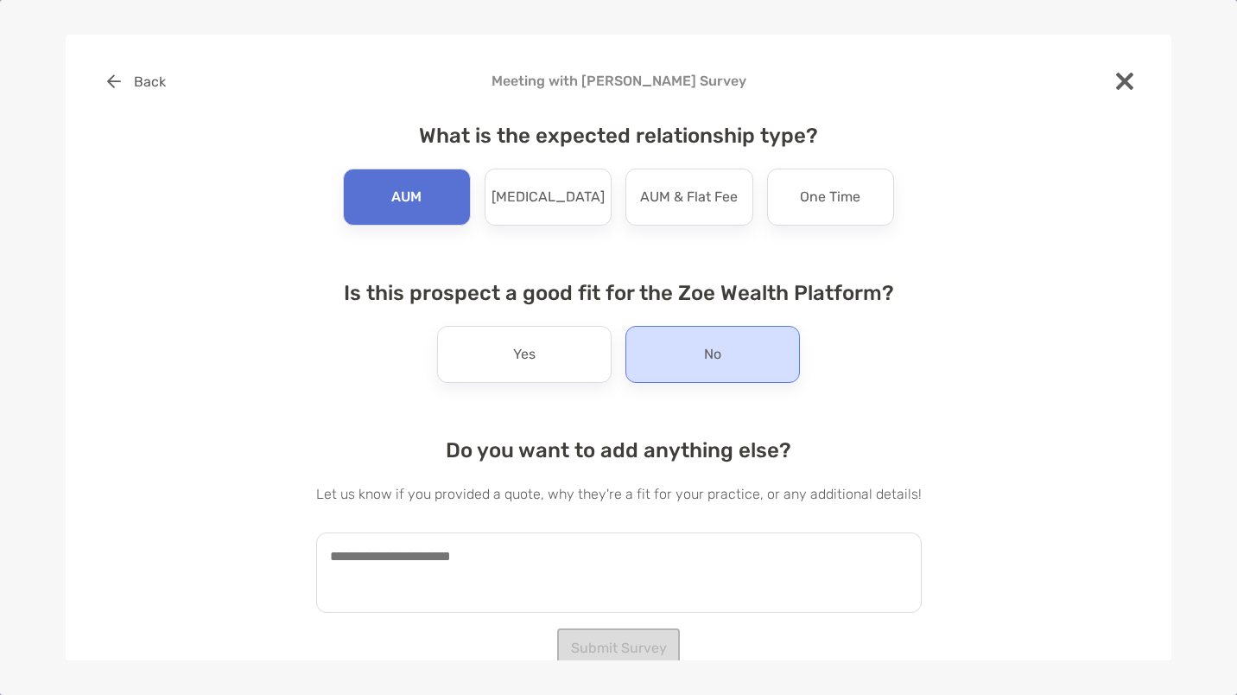
click at [755, 364] on div "No" at bounding box center [712, 354] width 174 height 57
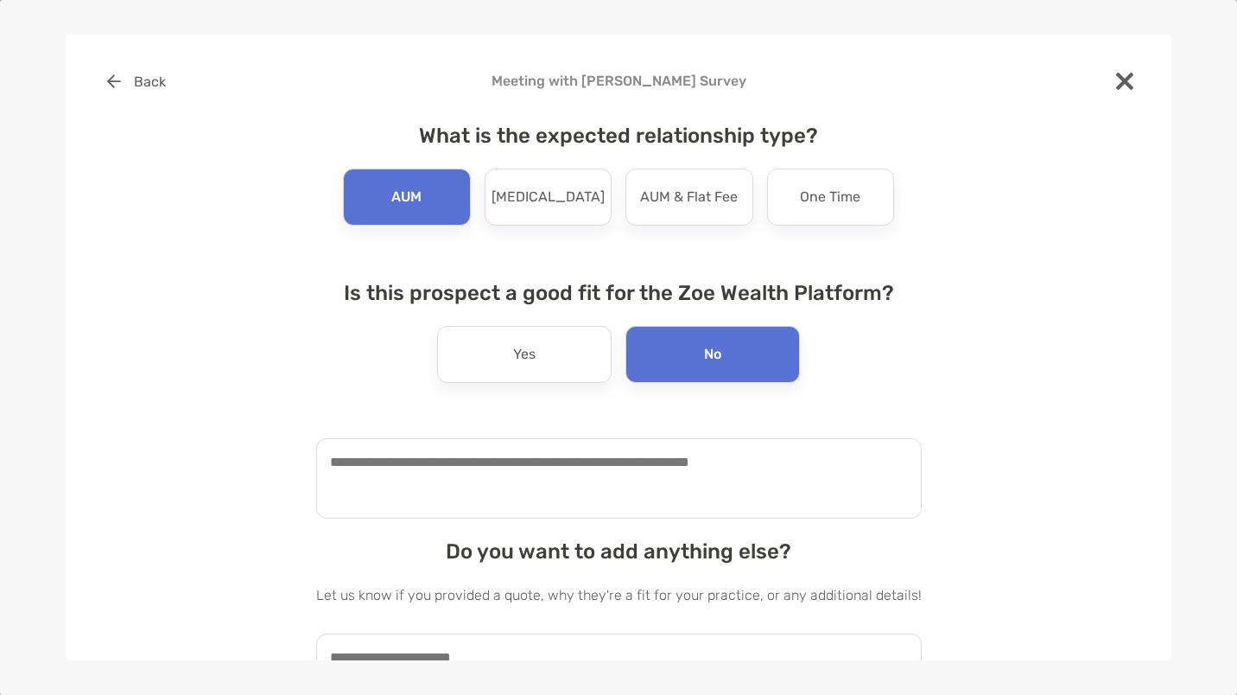
click at [542, 490] on textarea at bounding box center [619, 478] width 606 height 80
type textarea "**********"
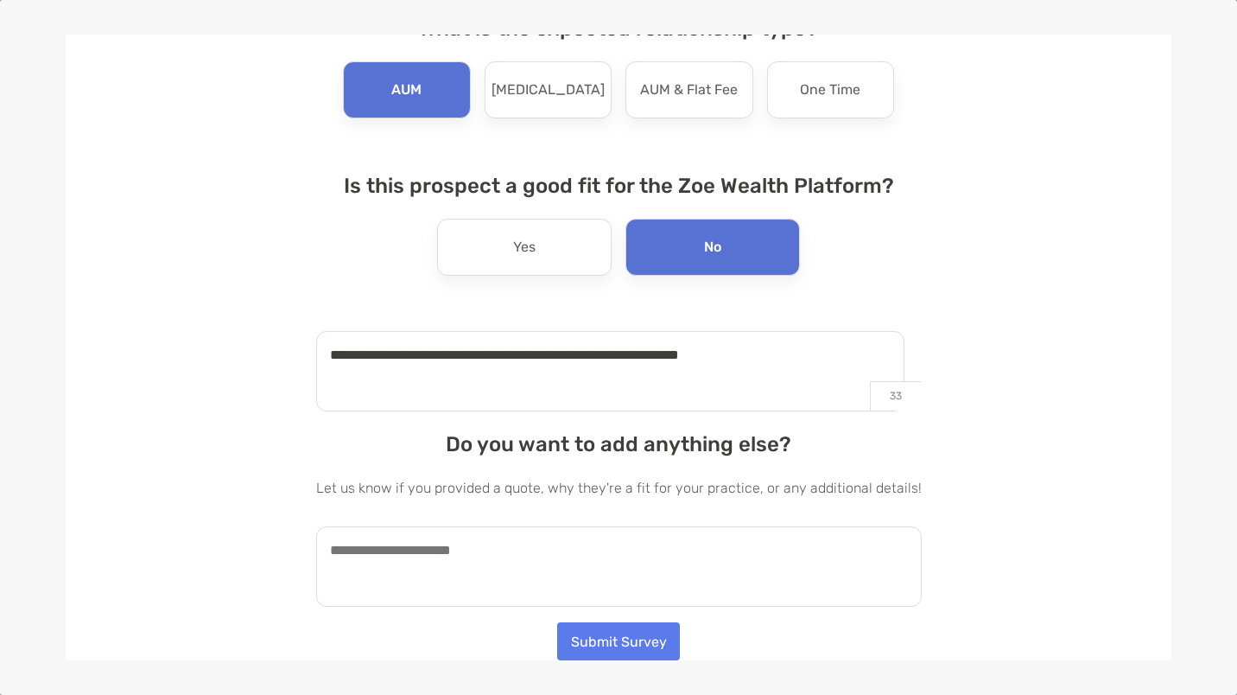
click at [662, 555] on textarea at bounding box center [619, 566] width 606 height 80
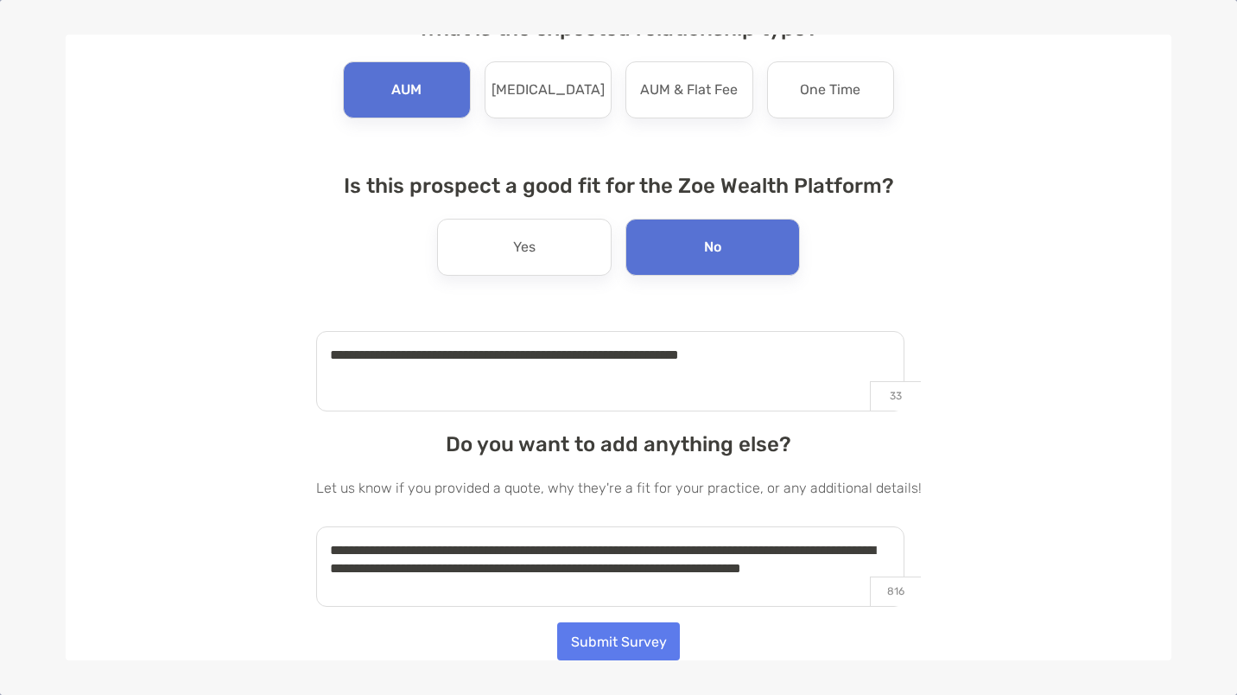
click at [703, 569] on textarea "**********" at bounding box center [610, 566] width 588 height 80
type textarea "**********"
click at [606, 633] on button "Submit Survey" at bounding box center [618, 640] width 123 height 38
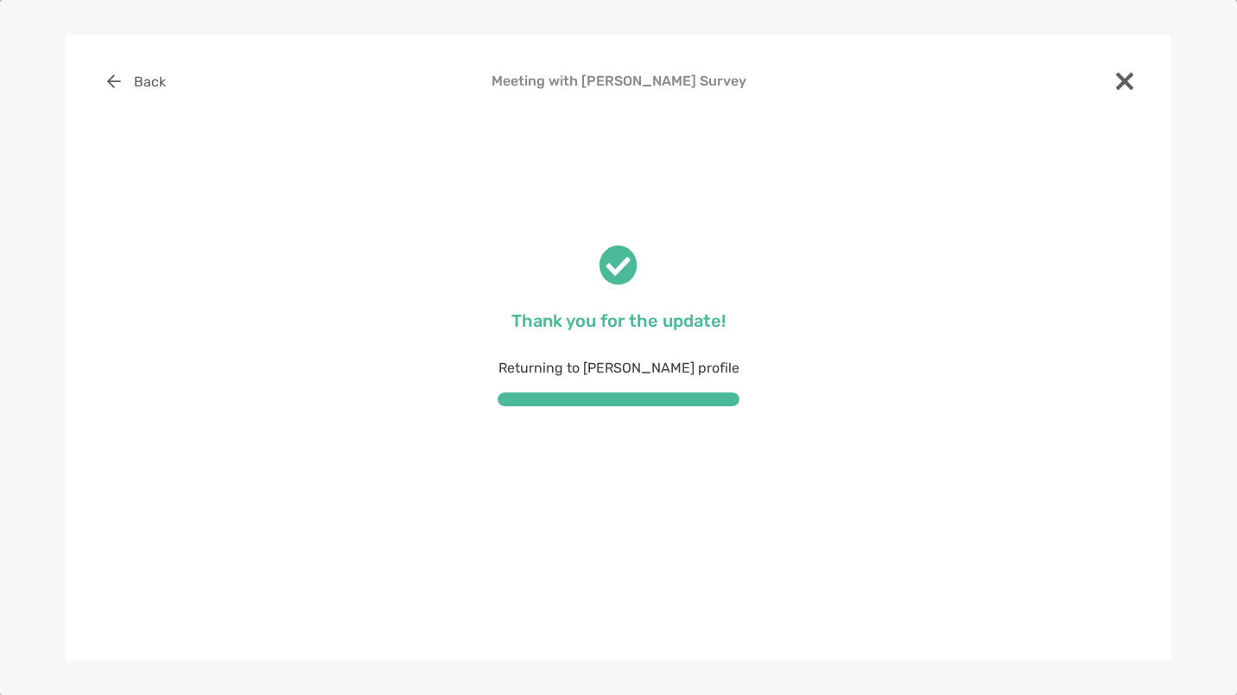
scroll to position [0, 0]
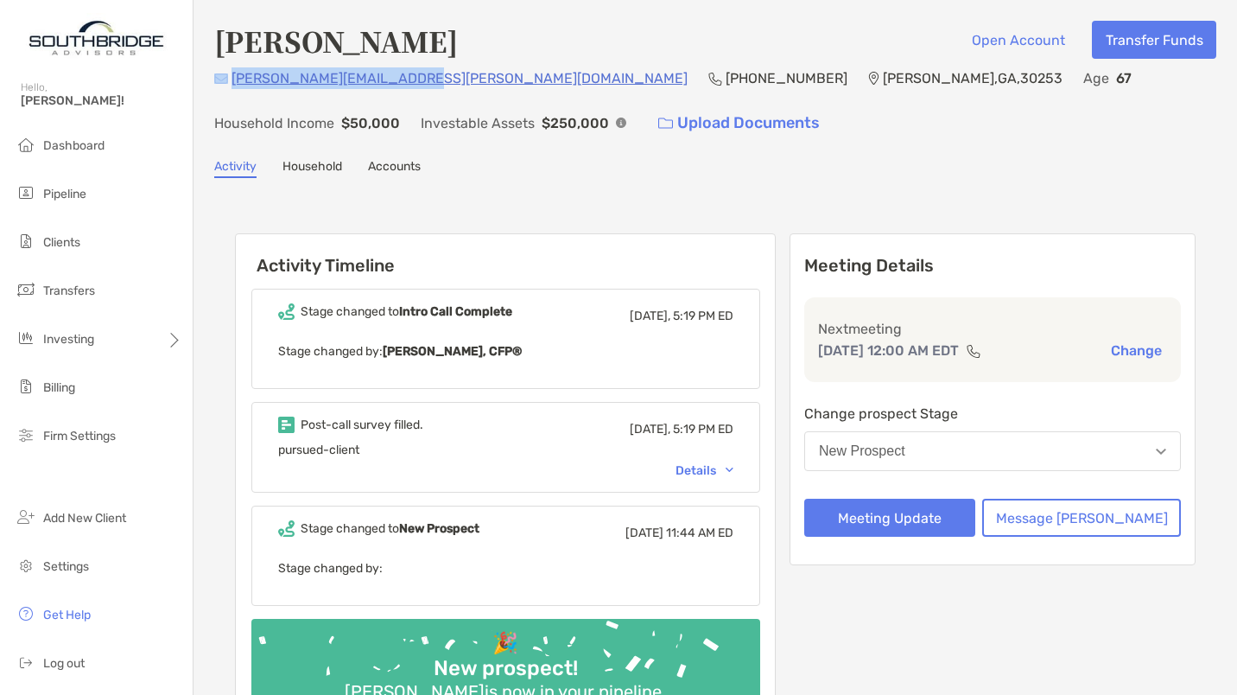
drag, startPoint x: 399, startPoint y: 82, endPoint x: 228, endPoint y: 79, distance: 171.1
click at [228, 79] on div "[PERSON_NAME][EMAIL_ADDRESS][PERSON_NAME][DOMAIN_NAME] [PHONE_NUMBER] [PERSON_N…" at bounding box center [715, 104] width 1002 height 74
copy div "[PERSON_NAME][EMAIL_ADDRESS][PERSON_NAME][DOMAIN_NAME]"
